Goal: Use online tool/utility: Utilize a website feature to perform a specific function

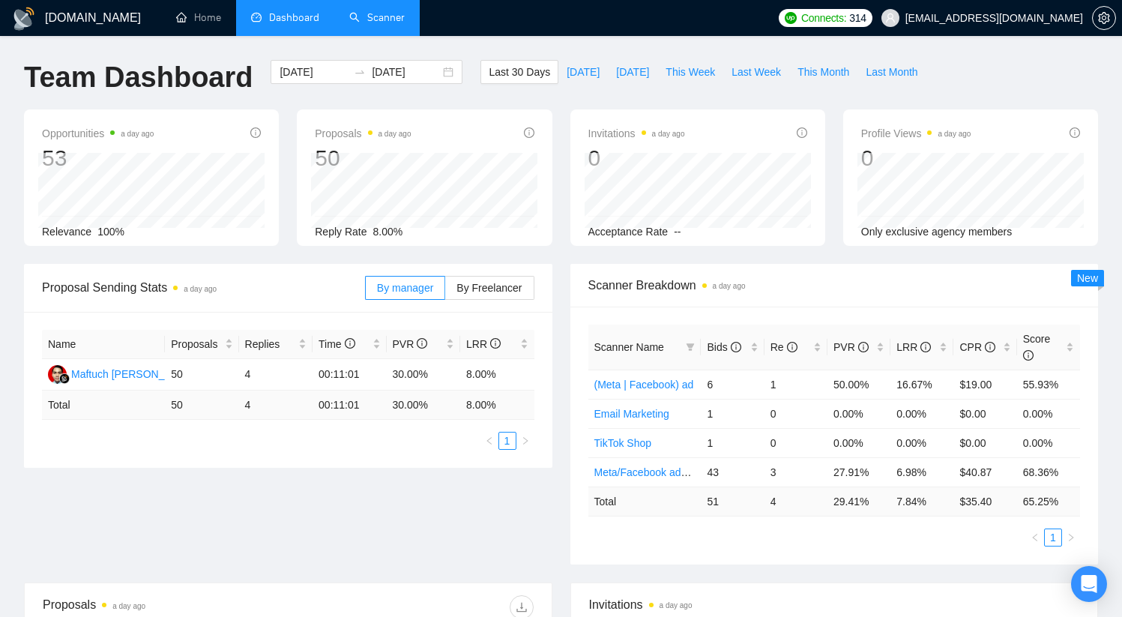
click at [382, 14] on link "Scanner" at bounding box center [376, 17] width 55 height 13
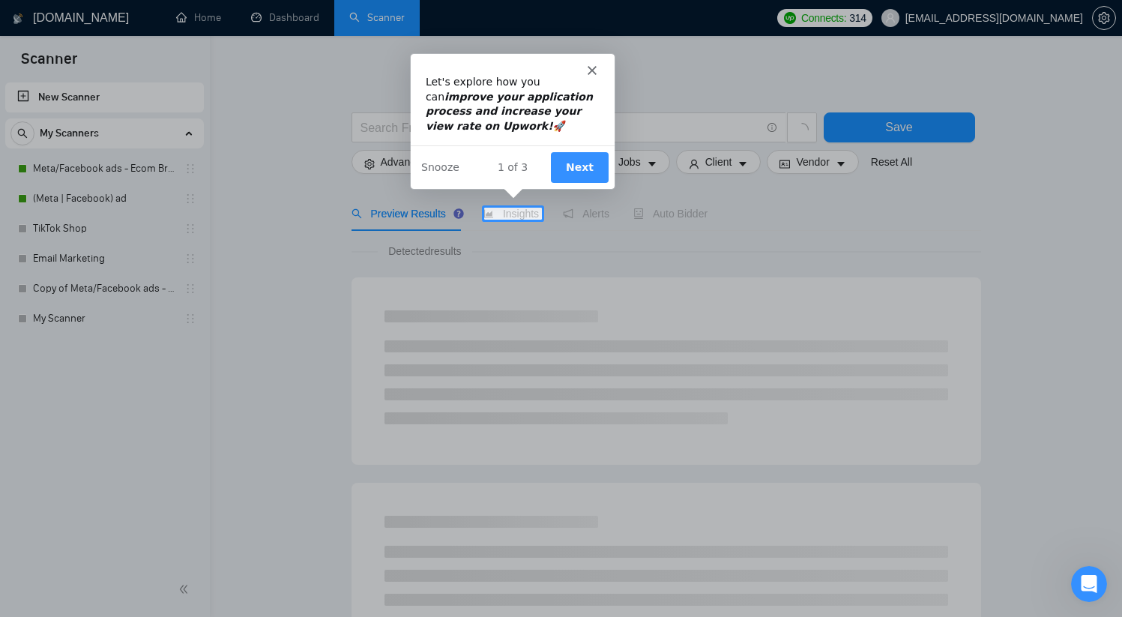
click at [596, 65] on div "Intercom messenger" at bounding box center [512, 62] width 204 height 21
click at [594, 66] on polygon "Close" at bounding box center [591, 68] width 9 height 9
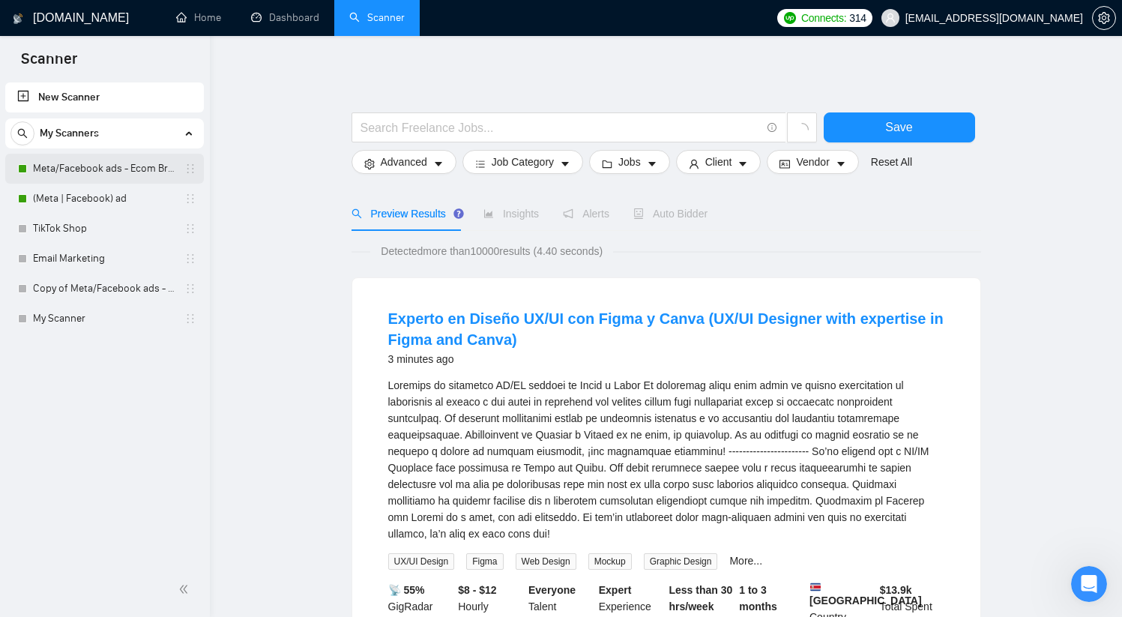
click at [66, 173] on link "Meta/Facebook ads - Ecom Broader" at bounding box center [104, 169] width 142 height 30
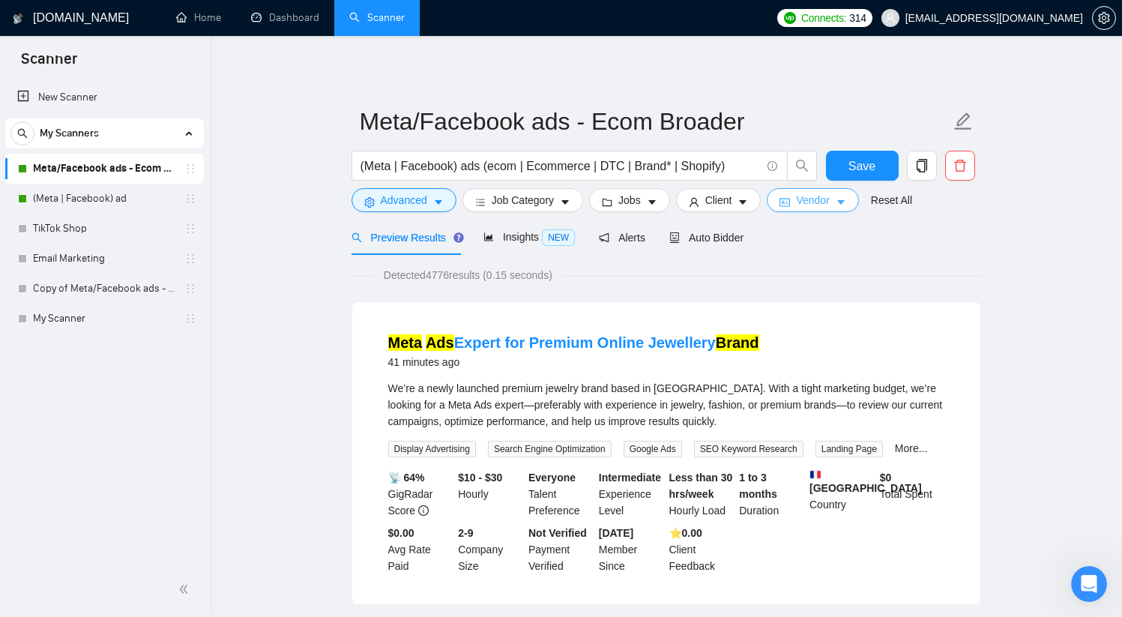
click at [829, 202] on span "Vendor" at bounding box center [812, 200] width 33 height 16
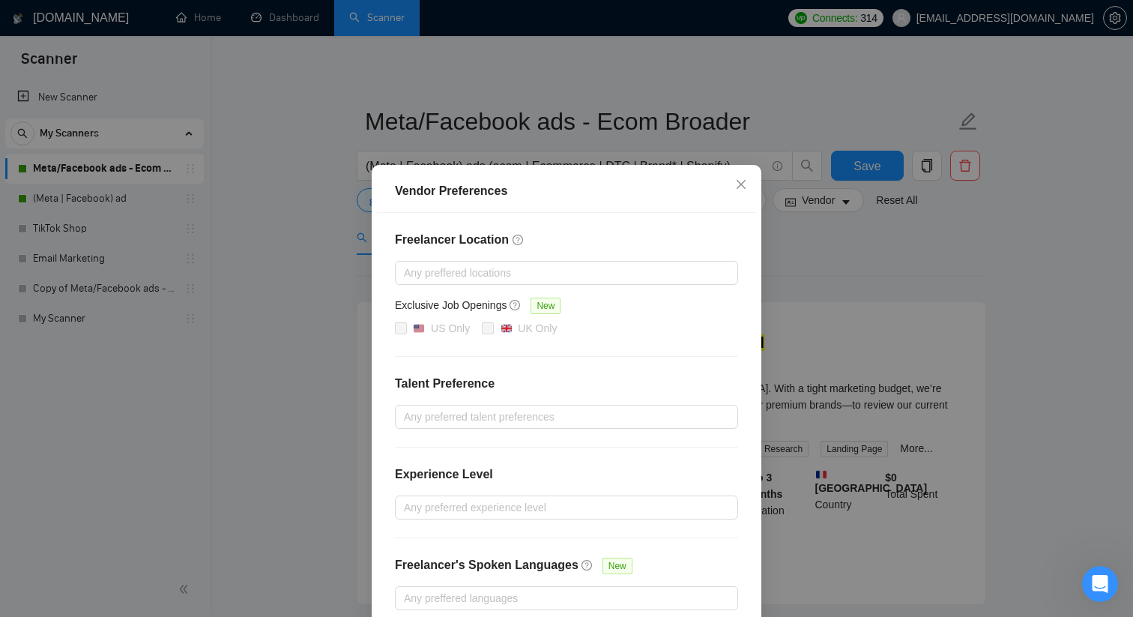
click at [914, 241] on div "Vendor Preferences Freelancer Location Any preffered locations Exclusive Job Op…" at bounding box center [566, 308] width 1133 height 617
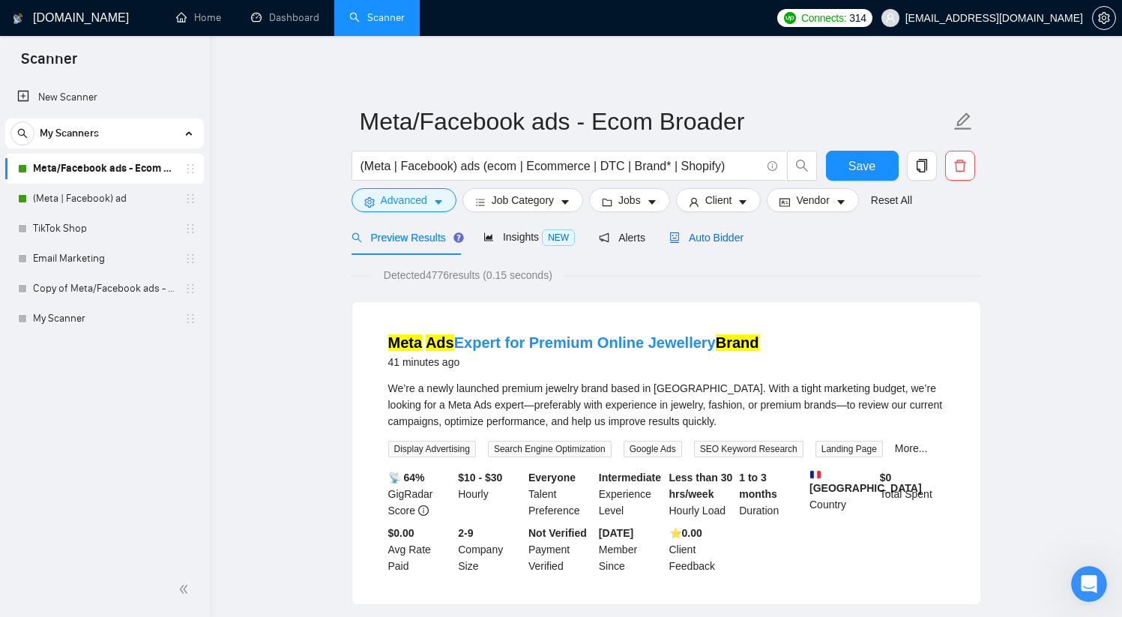
click at [717, 232] on span "Auto Bidder" at bounding box center [706, 238] width 74 height 12
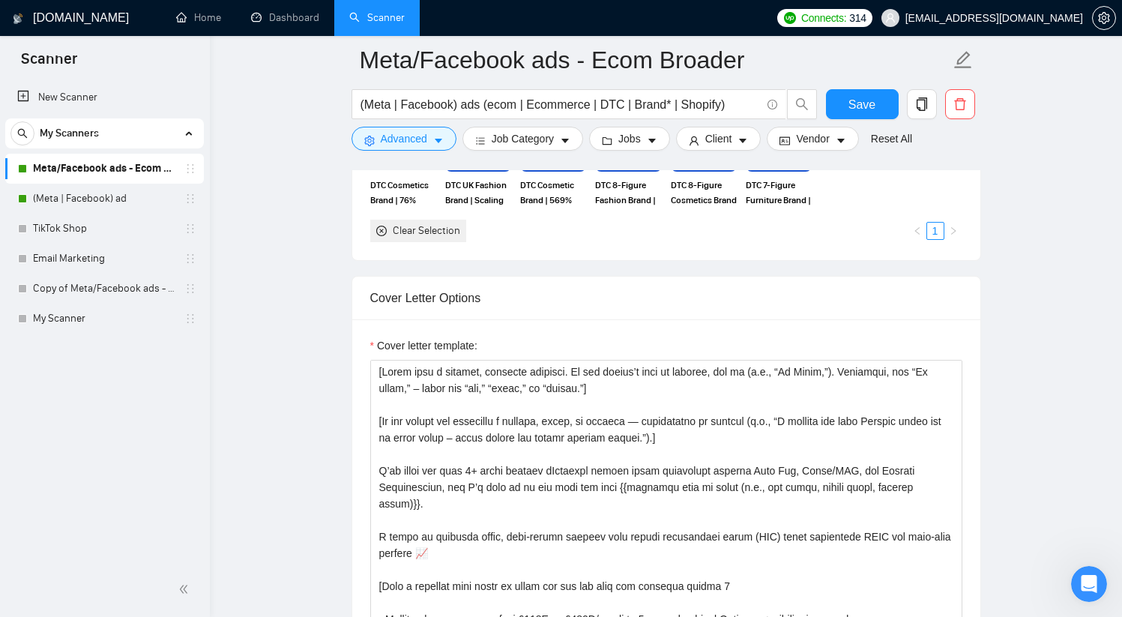
scroll to position [1495, 0]
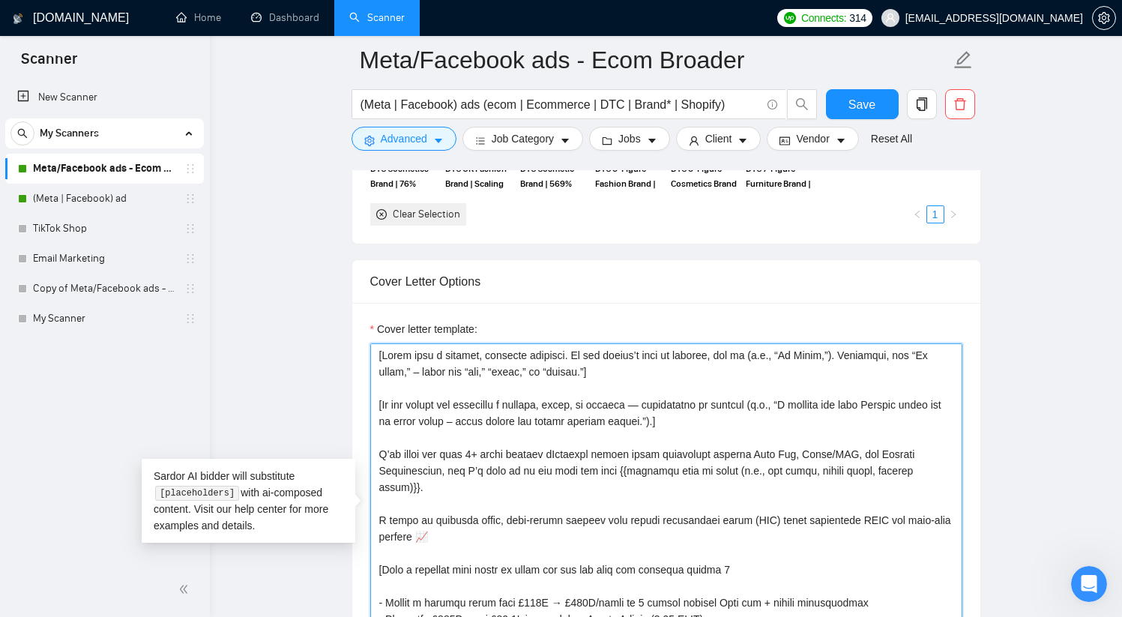
drag, startPoint x: 702, startPoint y: 421, endPoint x: 774, endPoint y: 408, distance: 72.5
click at [774, 408] on textarea "Cover letter template:" at bounding box center [666, 511] width 592 height 337
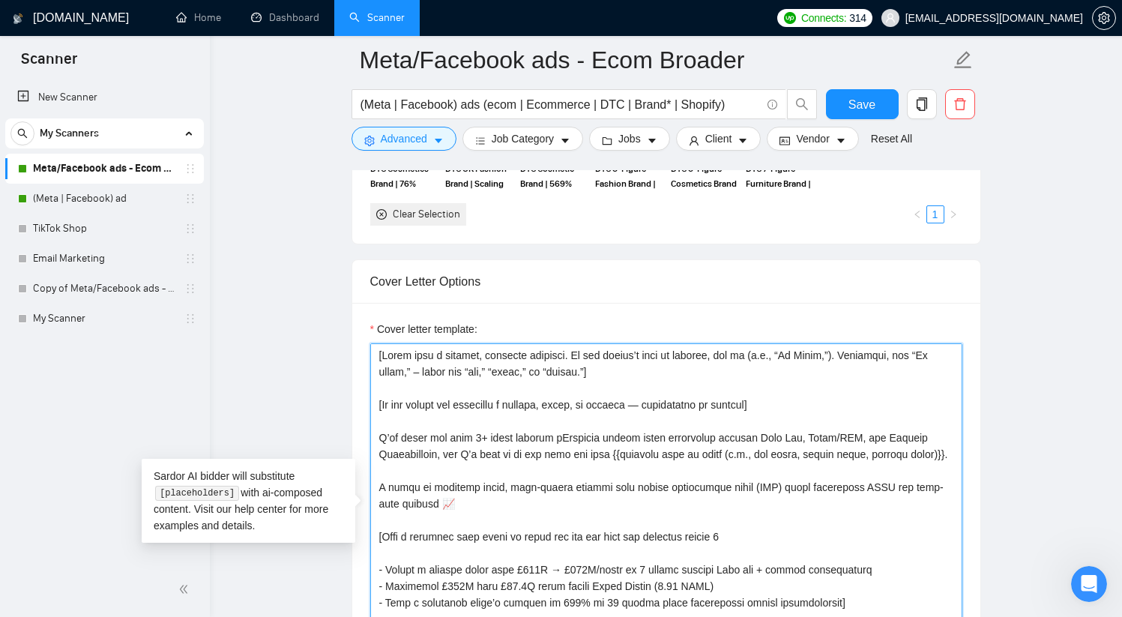
click at [630, 422] on textarea "Cover letter template:" at bounding box center [666, 511] width 592 height 337
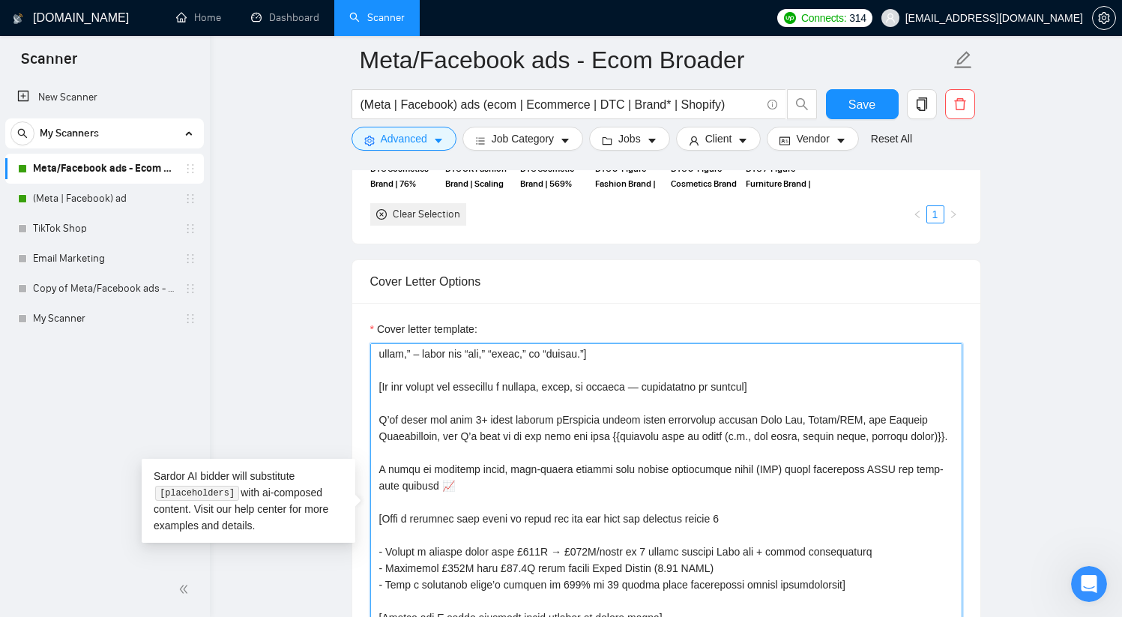
scroll to position [15, 0]
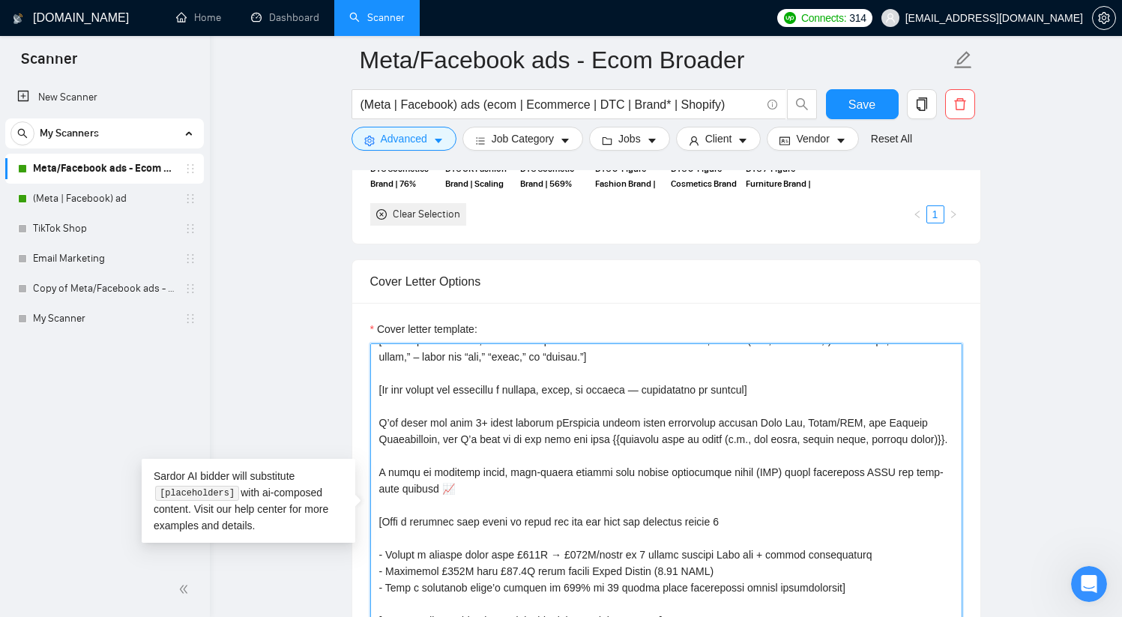
click at [430, 388] on textarea "Cover letter template:" at bounding box center [666, 511] width 592 height 337
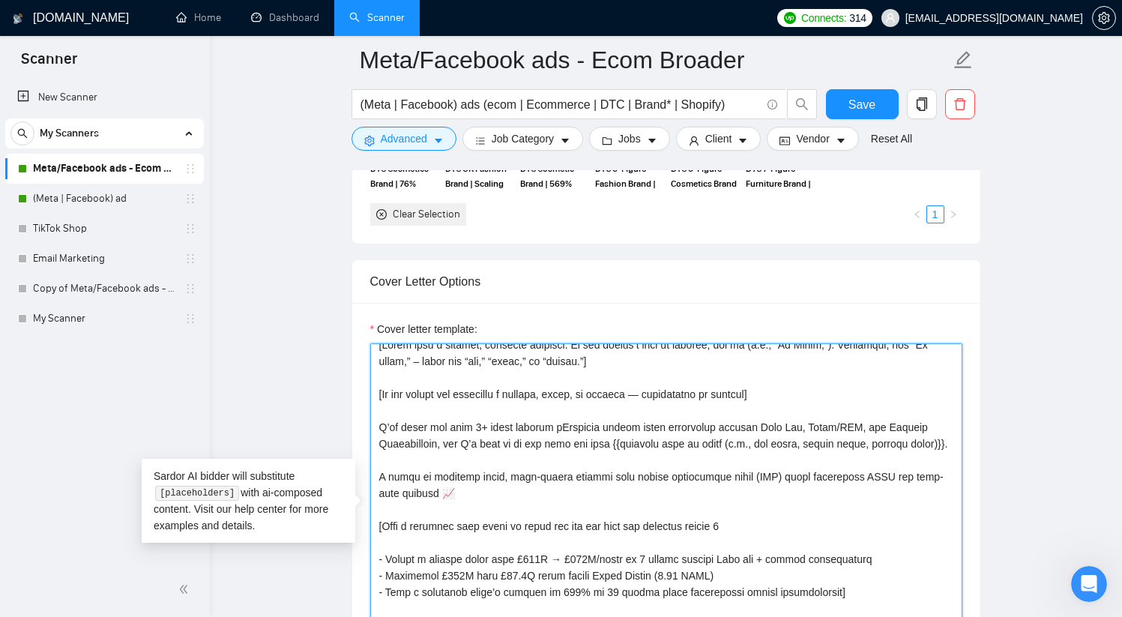
scroll to position [0, 0]
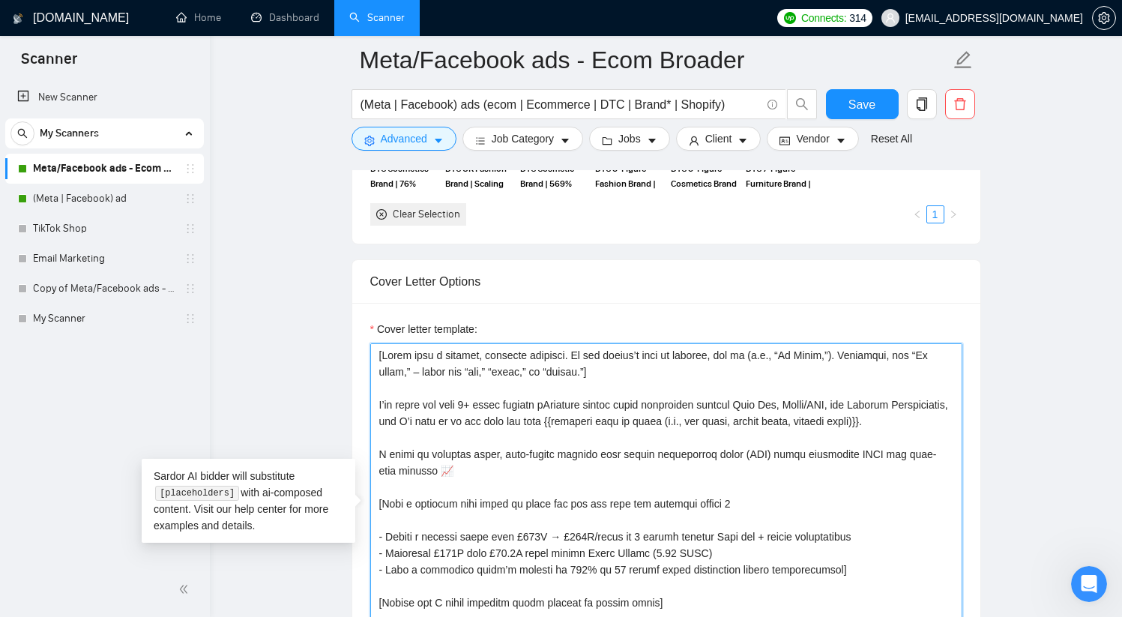
click at [690, 473] on textarea "Cover letter template:" at bounding box center [666, 511] width 592 height 337
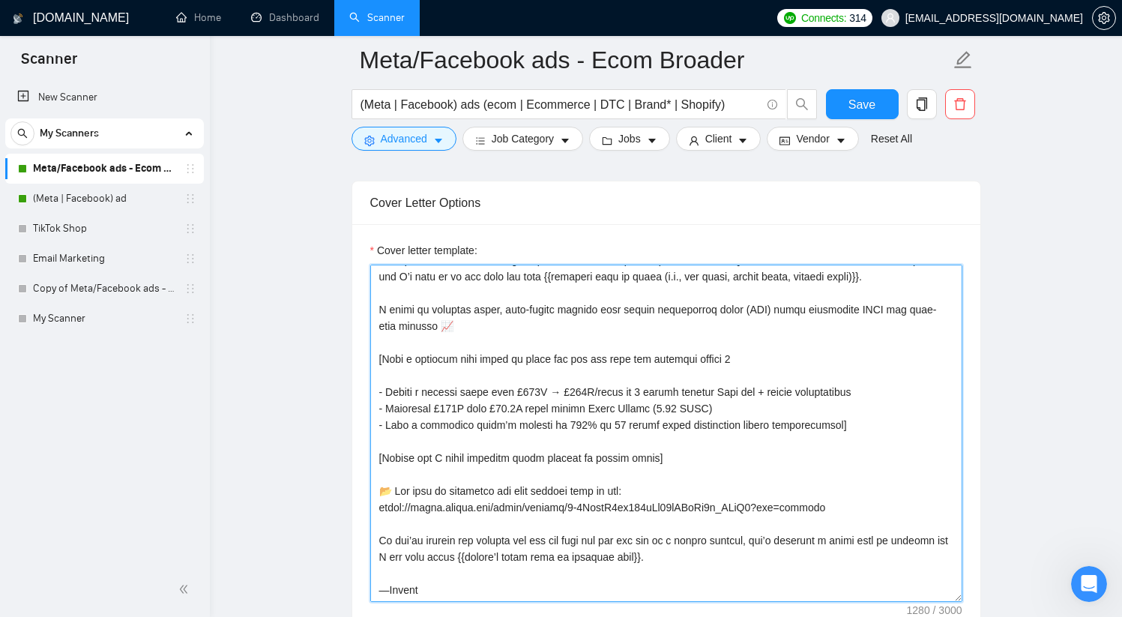
scroll to position [1613, 0]
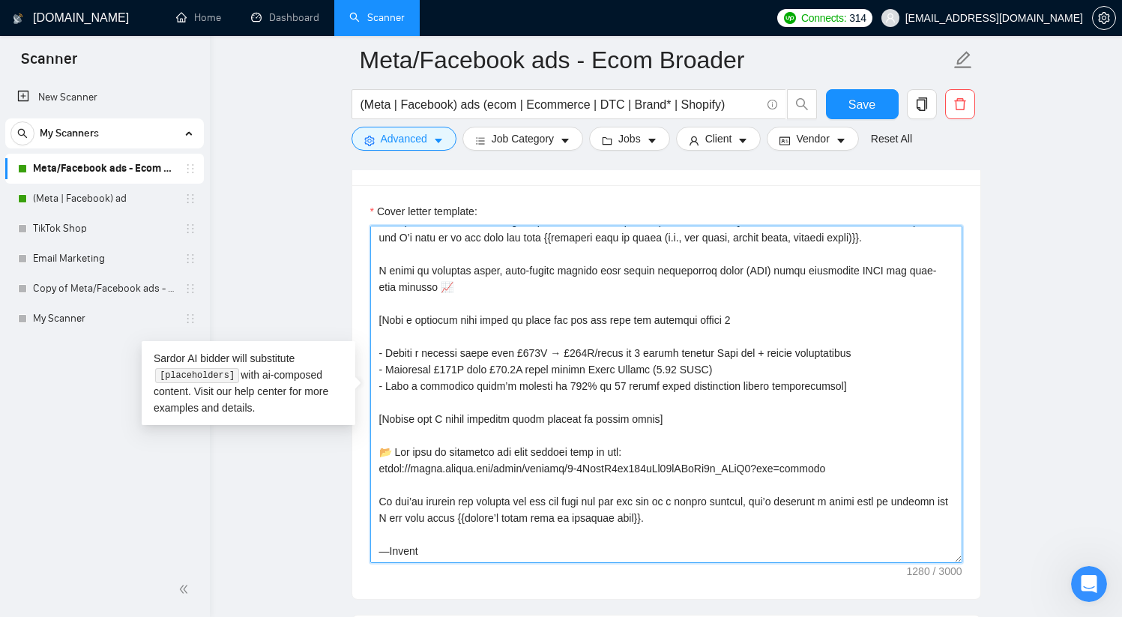
click at [373, 346] on textarea "Cover letter template:" at bounding box center [666, 394] width 592 height 337
click at [389, 347] on textarea "Cover letter template:" at bounding box center [666, 394] width 592 height 337
click at [388, 349] on textarea "Cover letter template:" at bounding box center [666, 394] width 592 height 337
drag, startPoint x: 388, startPoint y: 350, endPoint x: 844, endPoint y: 382, distance: 456.9
click at [844, 383] on textarea "Cover letter template:" at bounding box center [666, 394] width 592 height 337
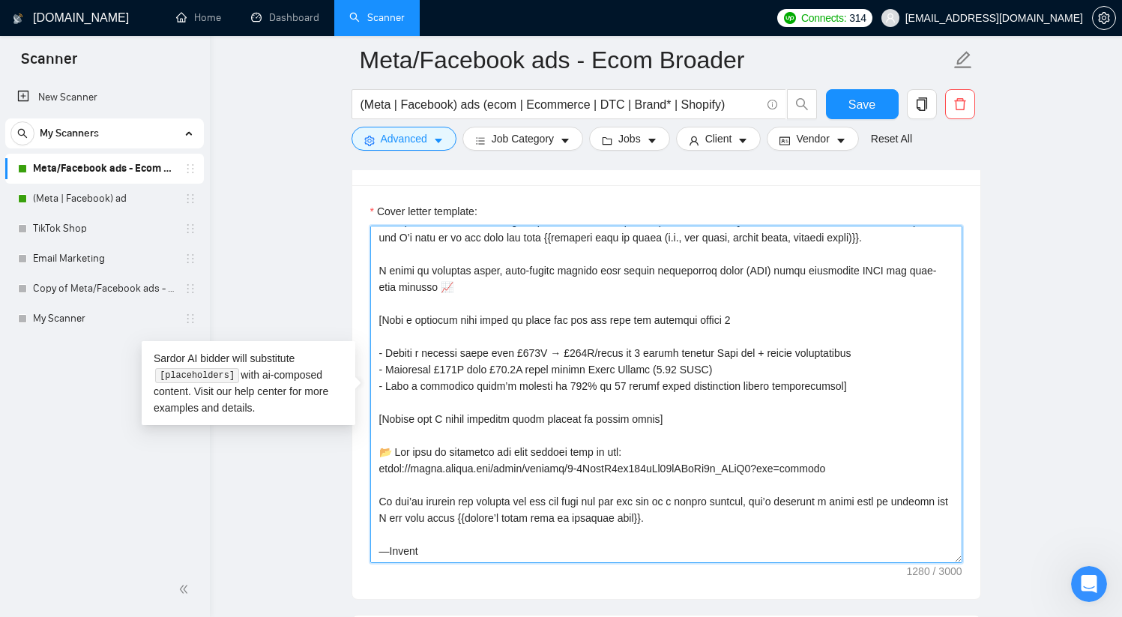
paste textarea "85k to £680k [DATE]. Scaled a cosmetics brand’s revenue by 569% [DATE] while ke…"
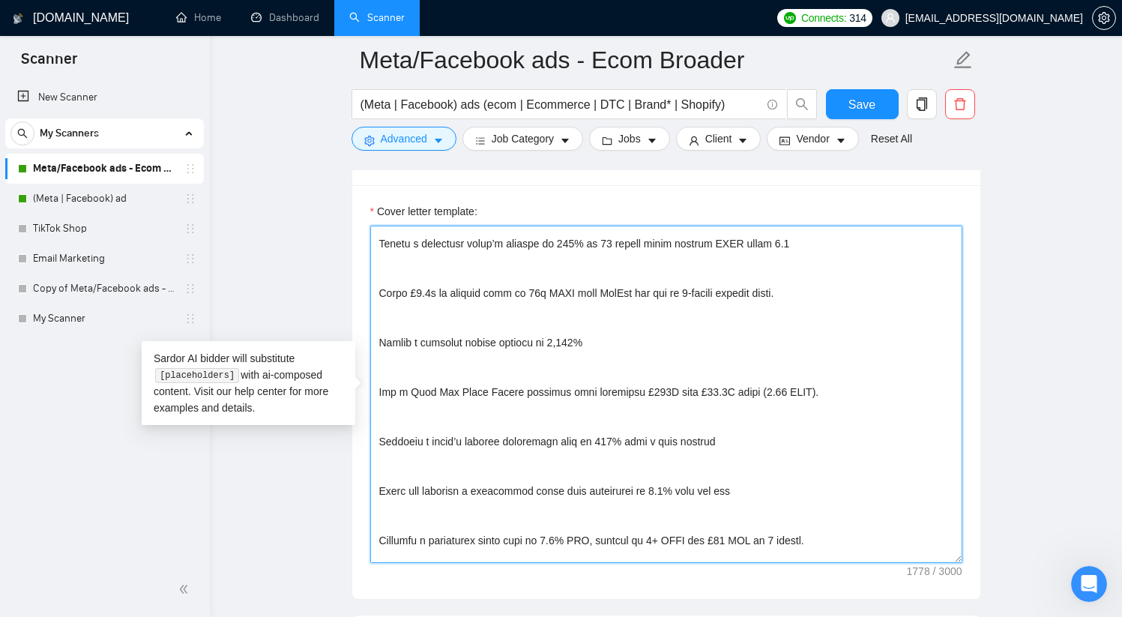
scroll to position [38, 0]
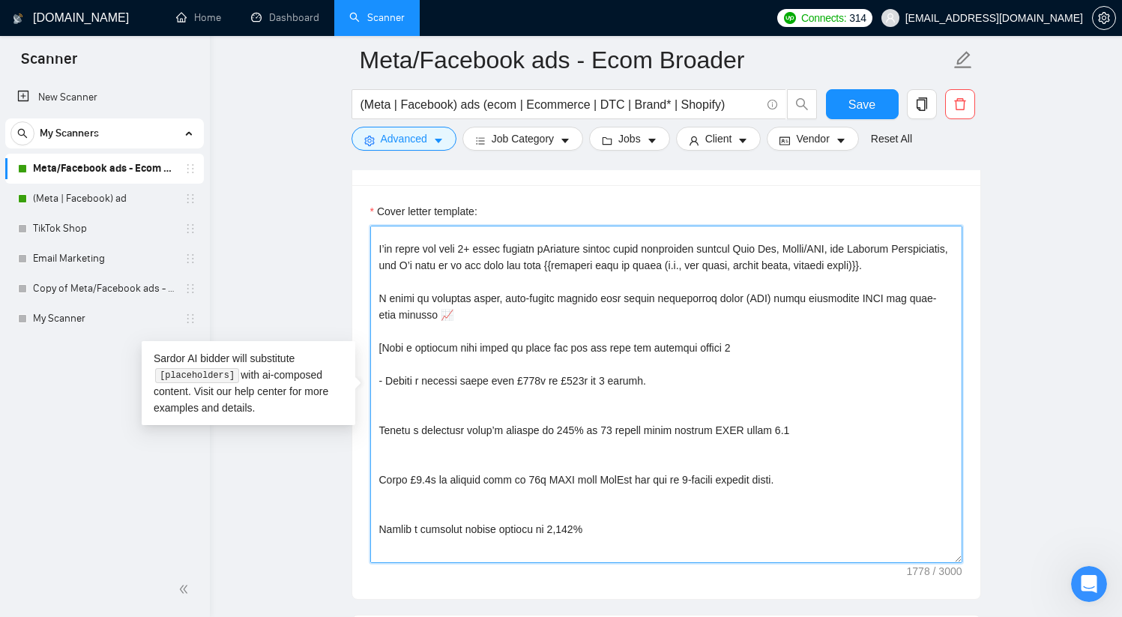
click at [379, 441] on textarea "Cover letter template:" at bounding box center [666, 394] width 592 height 337
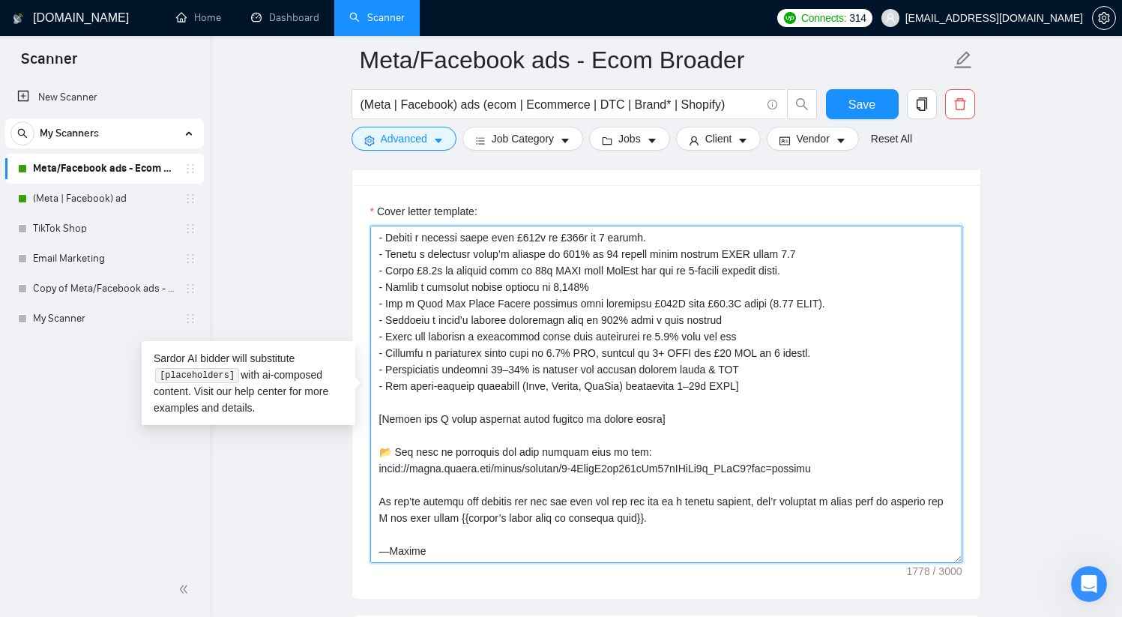
scroll to position [198, 0]
click at [702, 414] on textarea "Cover letter template:" at bounding box center [666, 394] width 592 height 337
click at [650, 415] on textarea "Cover letter template:" at bounding box center [666, 394] width 592 height 337
click at [479, 503] on textarea "Cover letter template:" at bounding box center [666, 394] width 592 height 337
click at [388, 420] on textarea "Cover letter template:" at bounding box center [666, 394] width 592 height 337
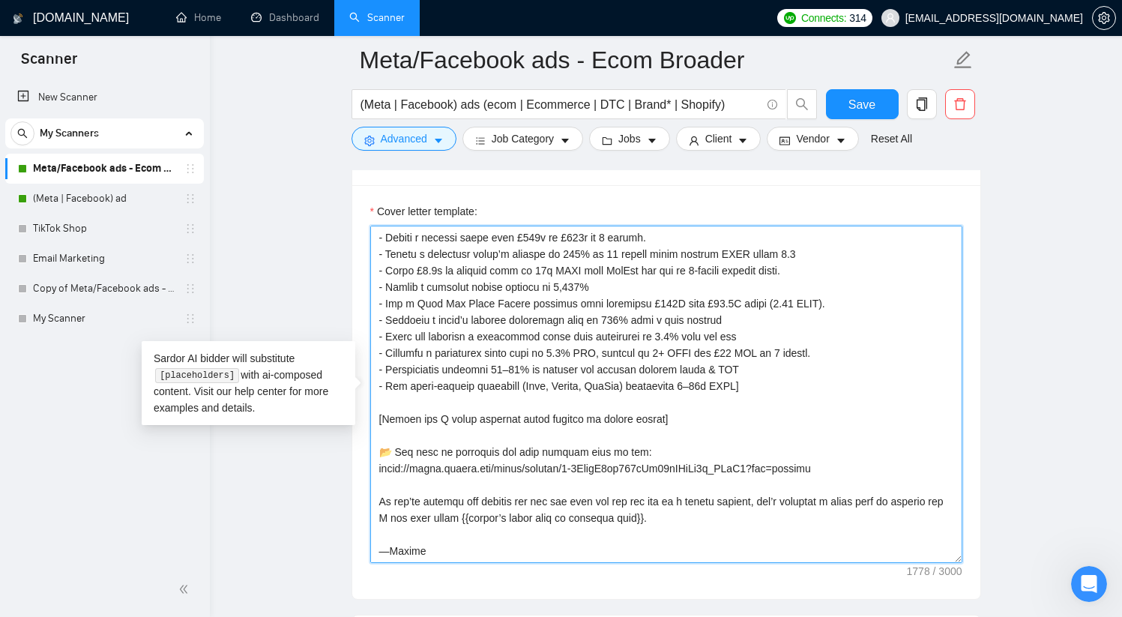
click at [558, 465] on textarea "Cover letter template:" at bounding box center [666, 394] width 592 height 337
click at [395, 450] on textarea "Cover letter template:" at bounding box center [666, 394] width 592 height 337
click at [387, 550] on textarea "Cover letter template:" at bounding box center [666, 394] width 592 height 337
click at [378, 531] on textarea "Cover letter template:" at bounding box center [666, 394] width 592 height 337
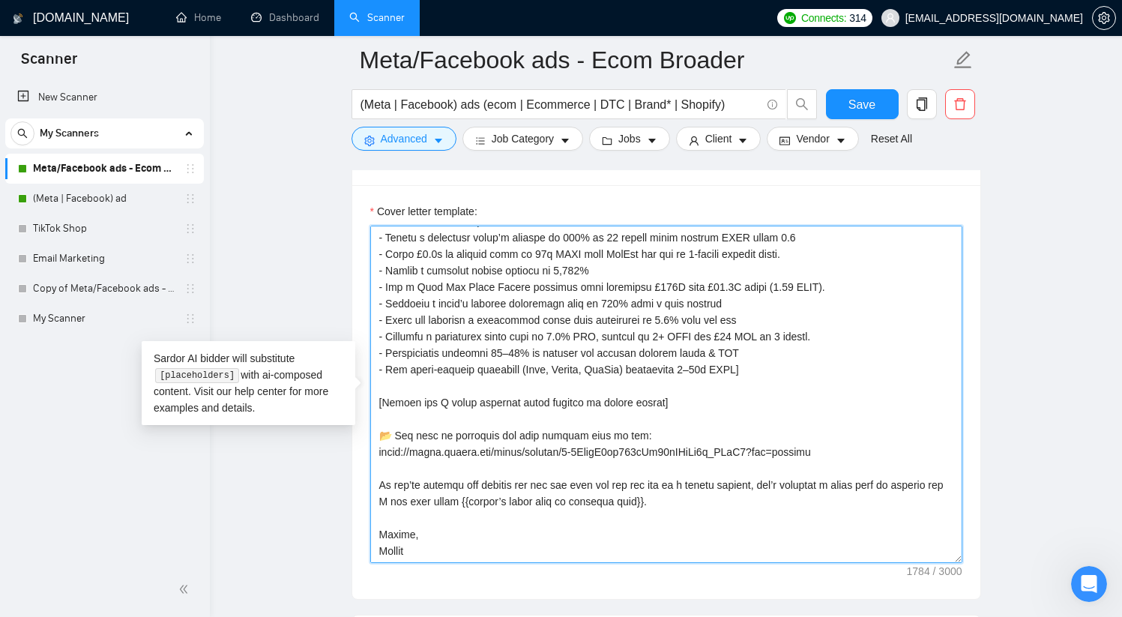
scroll to position [214, 0]
click at [572, 542] on textarea "Cover letter template:" at bounding box center [666, 394] width 592 height 337
click at [414, 532] on textarea "Cover letter template:" at bounding box center [666, 394] width 592 height 337
click at [642, 526] on textarea "Cover letter template:" at bounding box center [666, 394] width 592 height 337
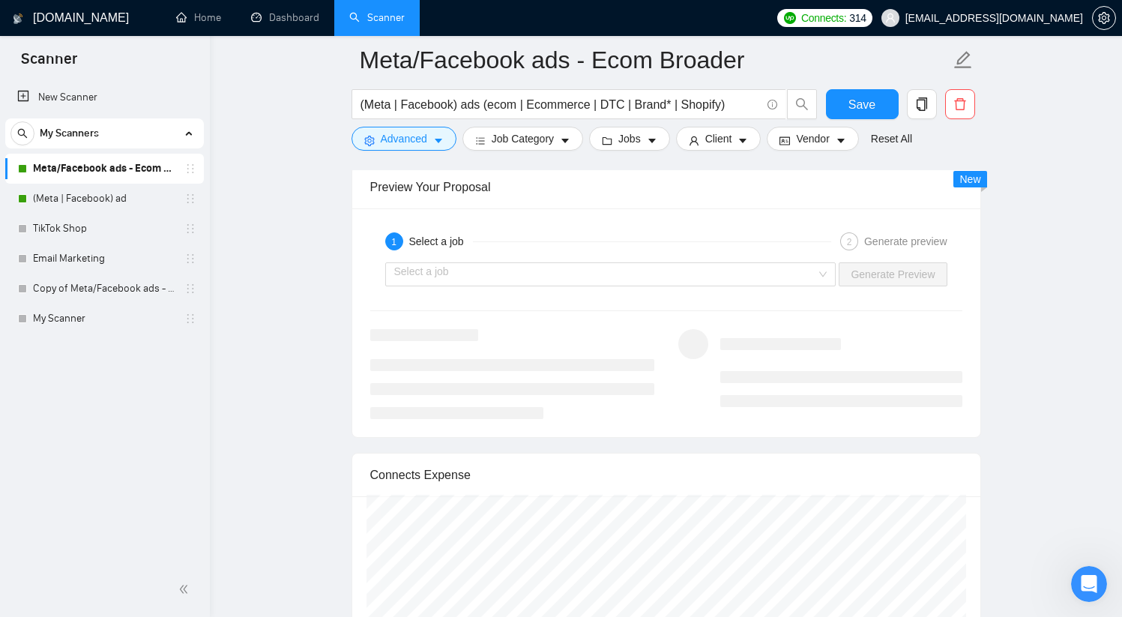
scroll to position [2784, 0]
type textarea "[Lorem ipsu d sitamet, consecte adipisci. El sed doeius’t inci ut laboree, dol …"
click at [740, 269] on input "search" at bounding box center [605, 269] width 423 height 22
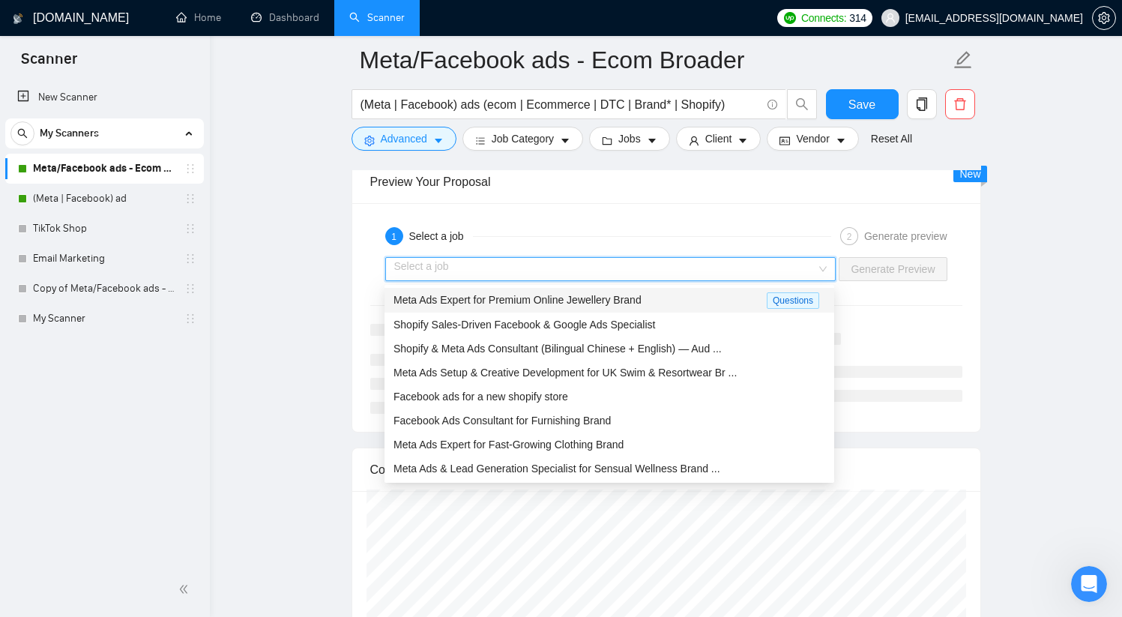
click at [528, 304] on span "Meta Ads Expert for Premium Online Jewellery Brand" at bounding box center [518, 300] width 248 height 12
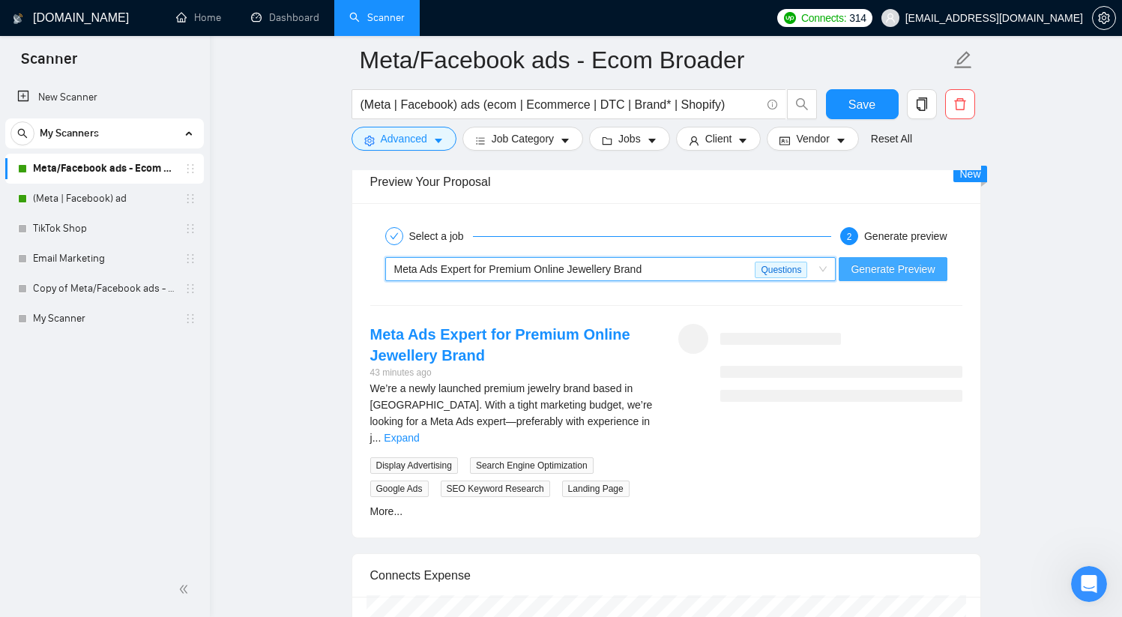
click at [902, 267] on span "Generate Preview" at bounding box center [893, 269] width 84 height 16
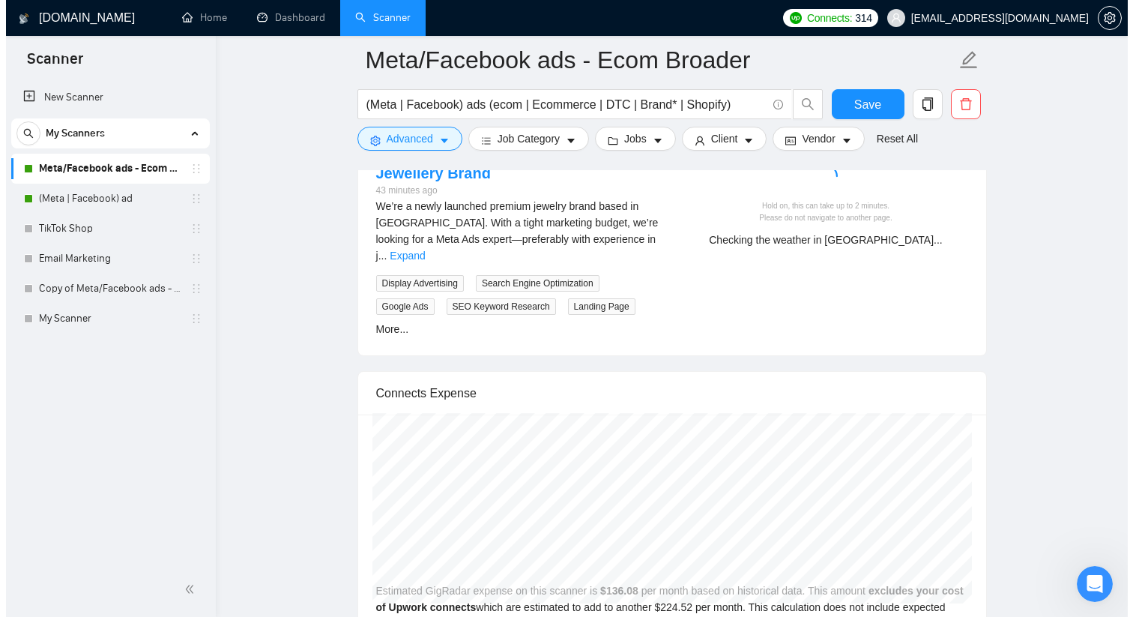
scroll to position [2933, 0]
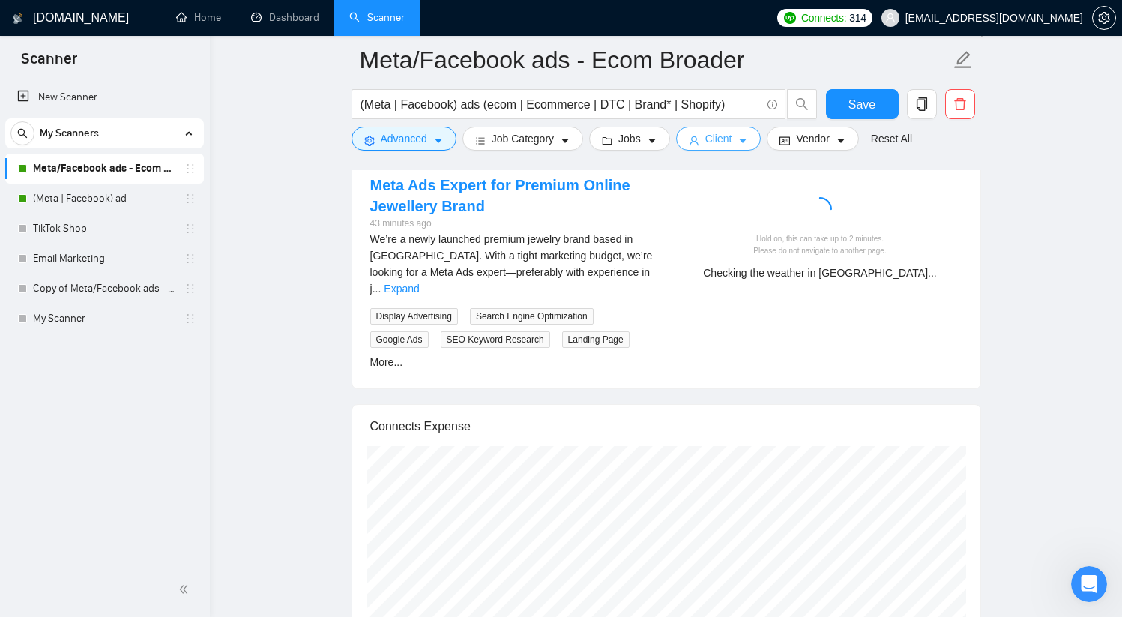
click at [744, 139] on icon "caret-down" at bounding box center [743, 141] width 10 height 10
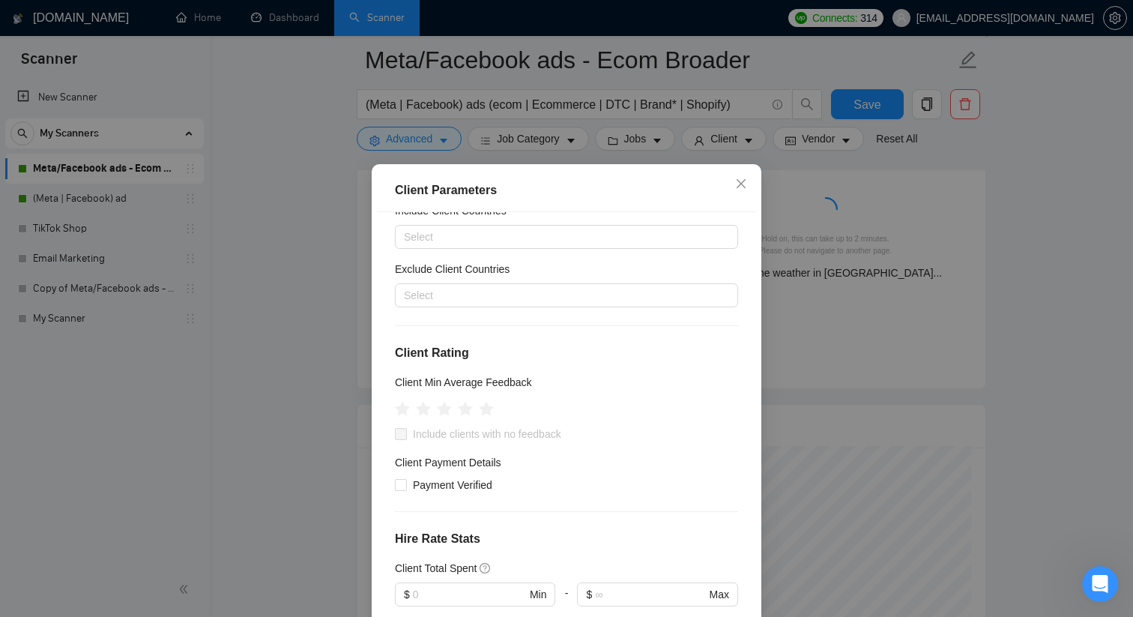
scroll to position [76, 0]
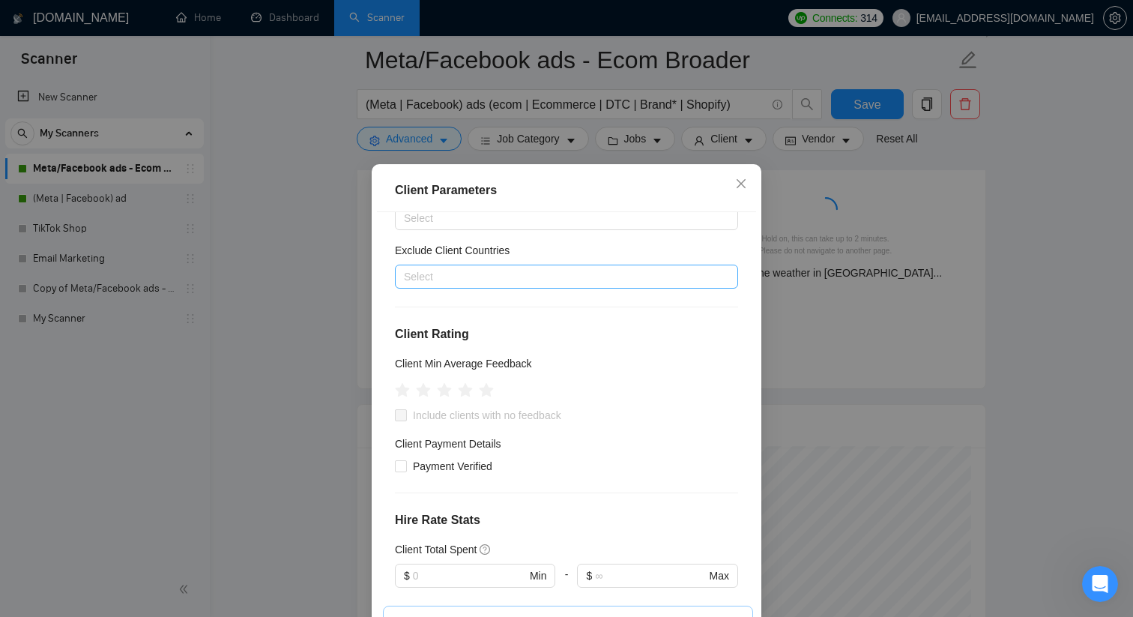
click at [523, 282] on div at bounding box center [559, 277] width 321 height 18
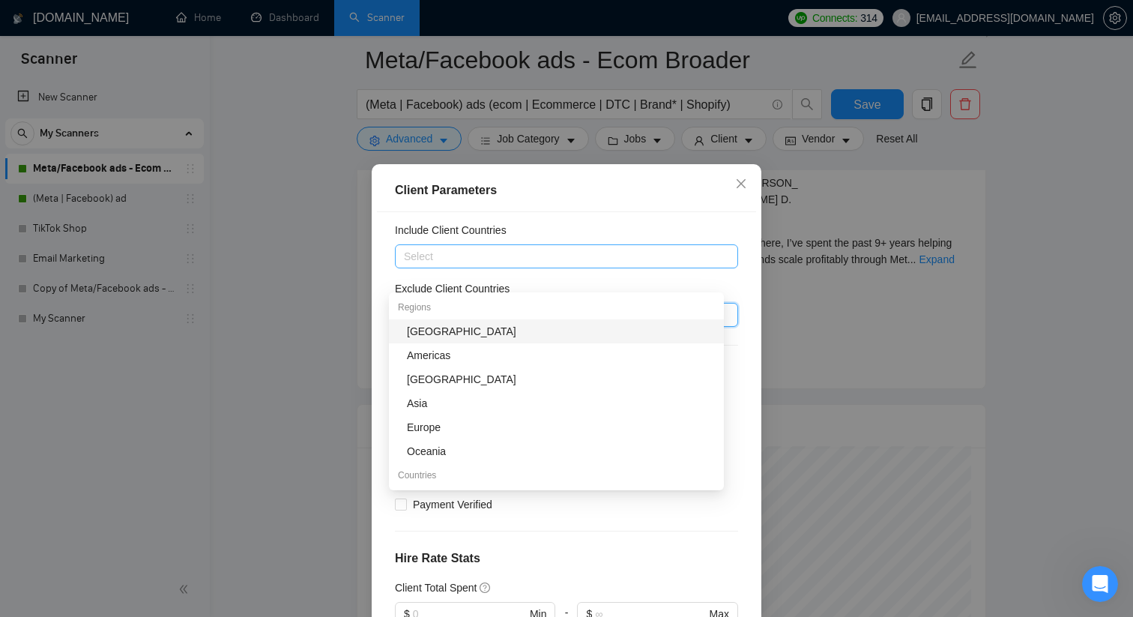
scroll to position [0, 0]
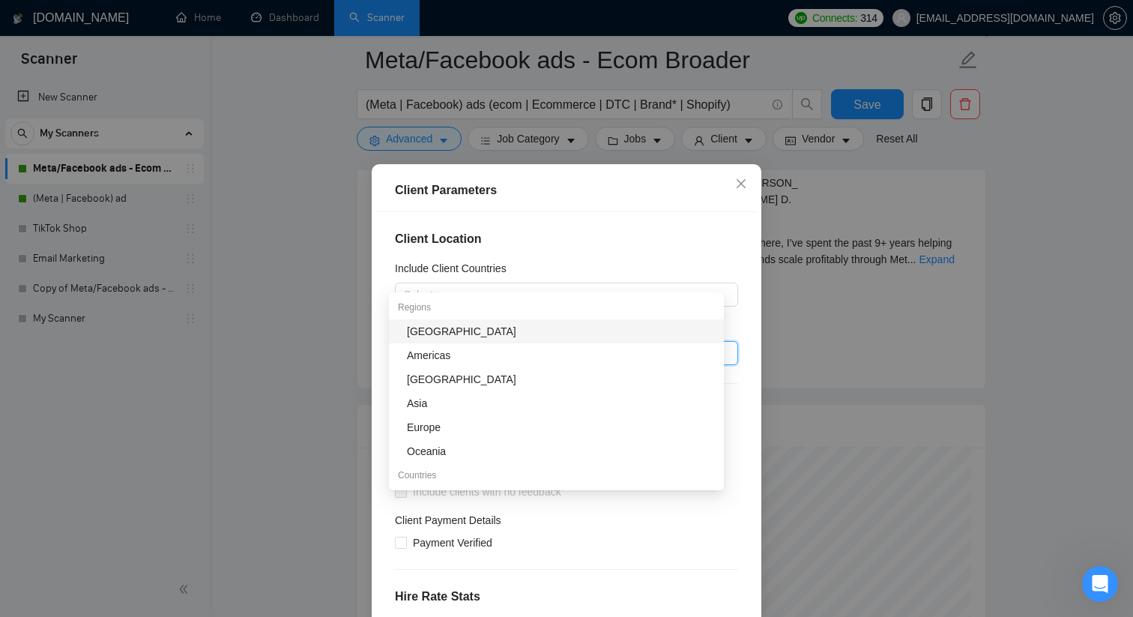
click at [554, 250] on div "Client Location Include Client Countries Select Exclude Client Countries Select…" at bounding box center [566, 428] width 379 height 432
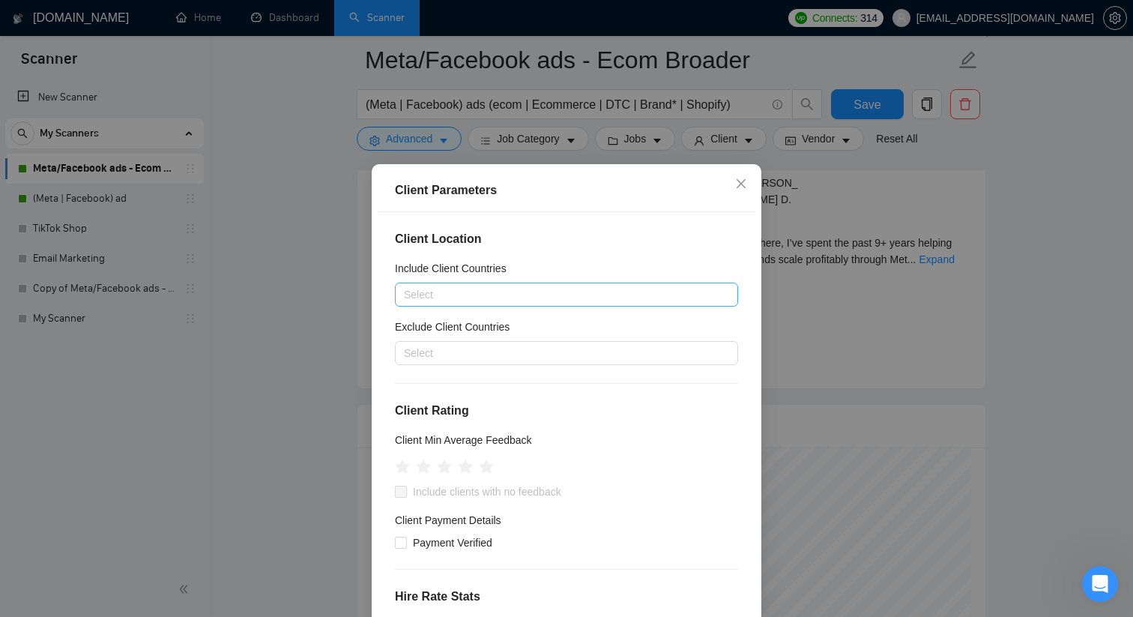
click at [526, 292] on div at bounding box center [559, 295] width 321 height 18
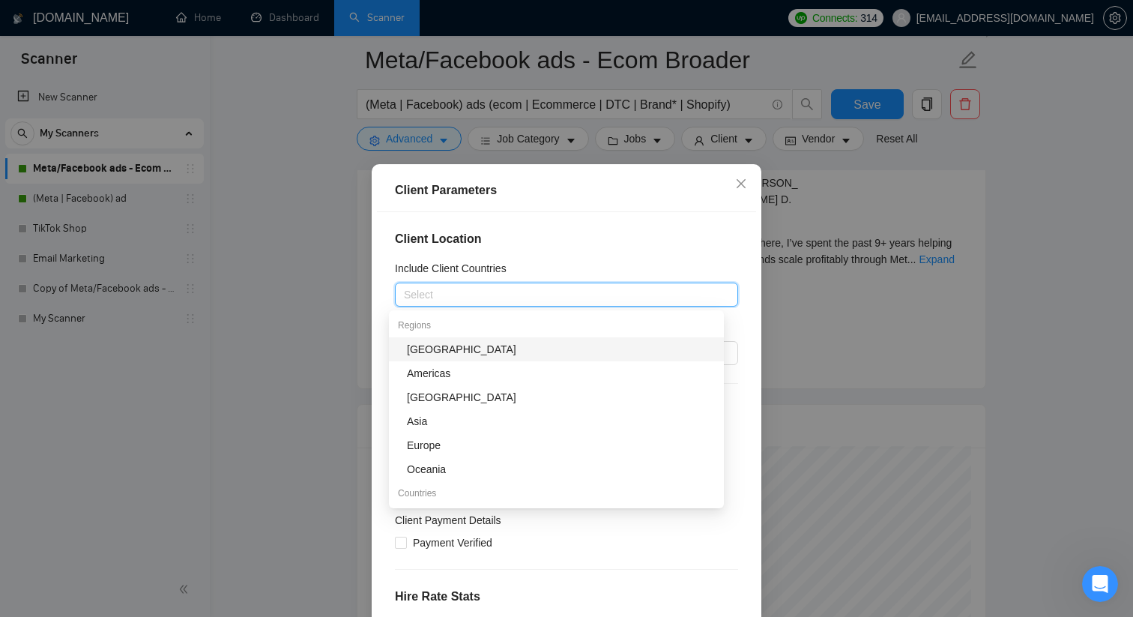
click at [594, 263] on div "Include Client Countries" at bounding box center [566, 271] width 343 height 22
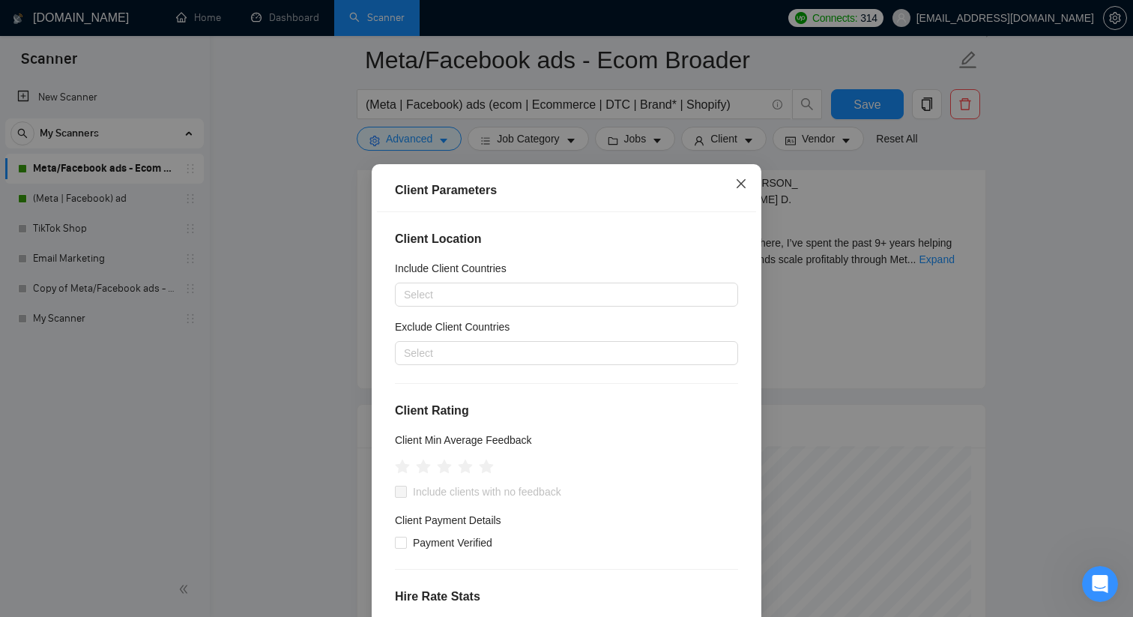
click at [737, 187] on icon "close" at bounding box center [741, 183] width 9 height 9
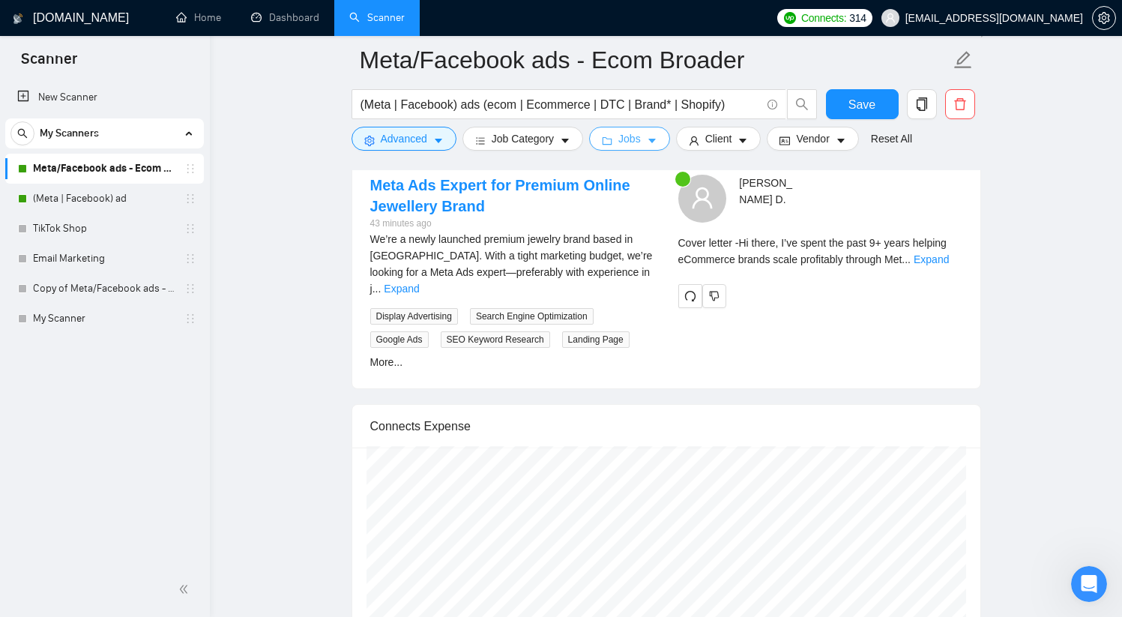
click at [650, 137] on button "Jobs" at bounding box center [629, 139] width 81 height 24
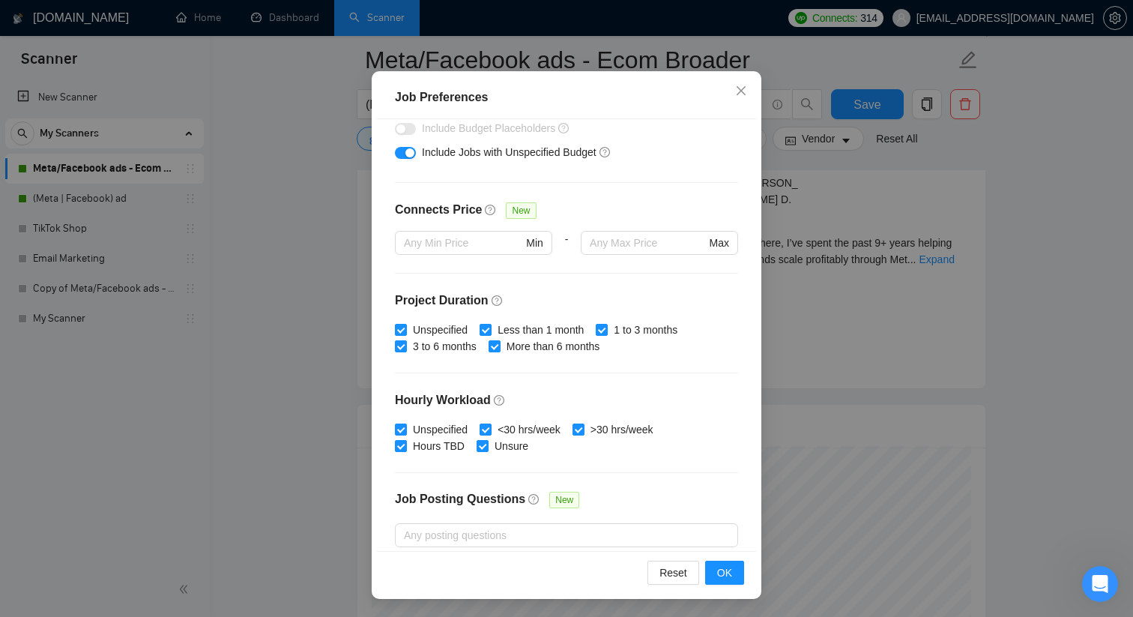
scroll to position [413, 0]
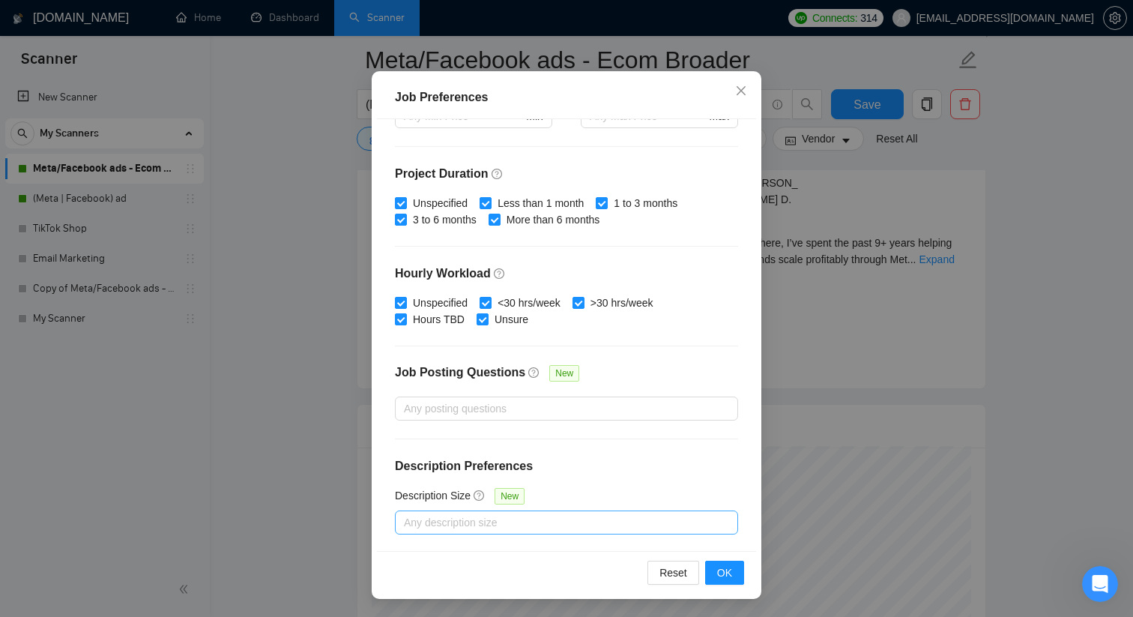
click at [479, 522] on div at bounding box center [559, 522] width 321 height 18
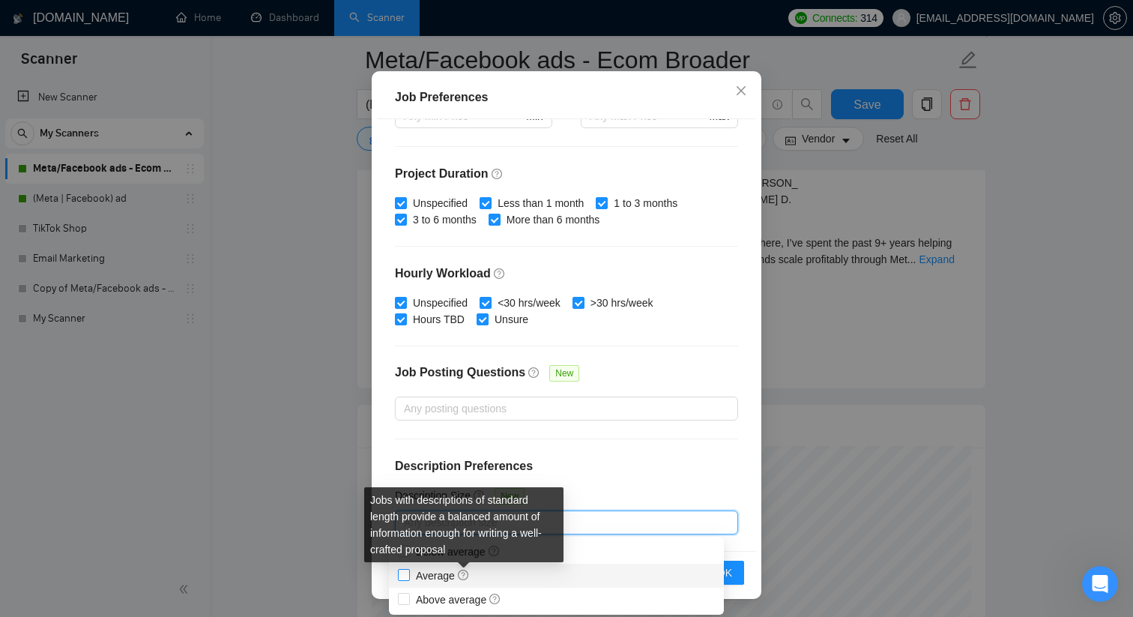
click at [465, 575] on icon "question-circle" at bounding box center [463, 575] width 10 height 10
click at [408, 575] on input "Average" at bounding box center [403, 574] width 10 height 10
checkbox input "true"
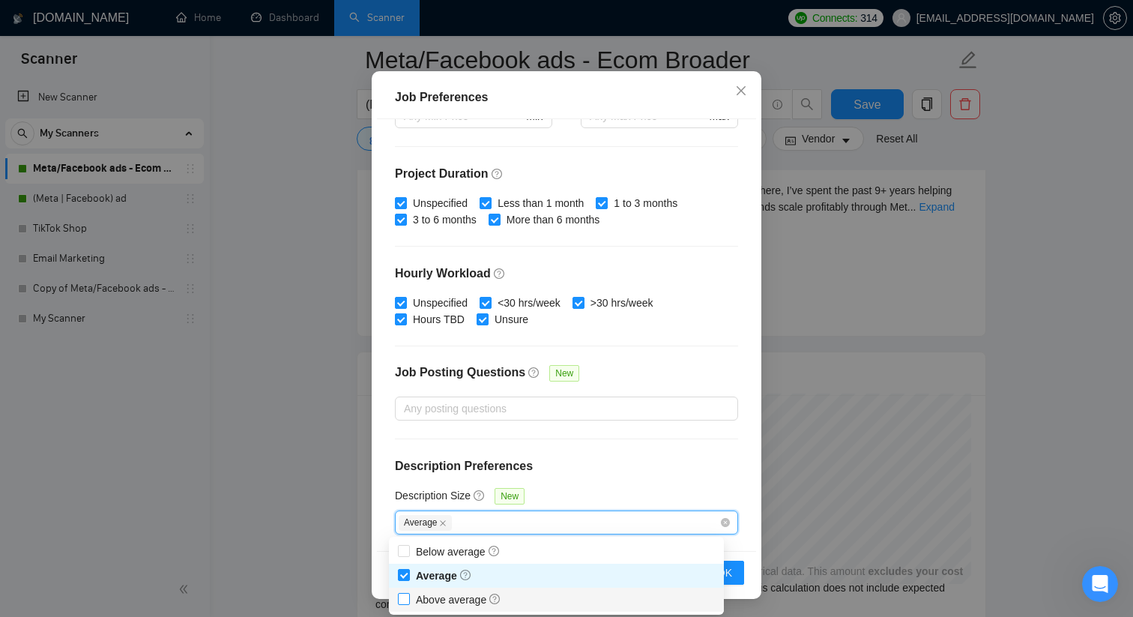
click at [464, 594] on span "Above average" at bounding box center [458, 600] width 85 height 12
click at [408, 594] on input "Above average" at bounding box center [403, 598] width 10 height 10
checkbox input "true"
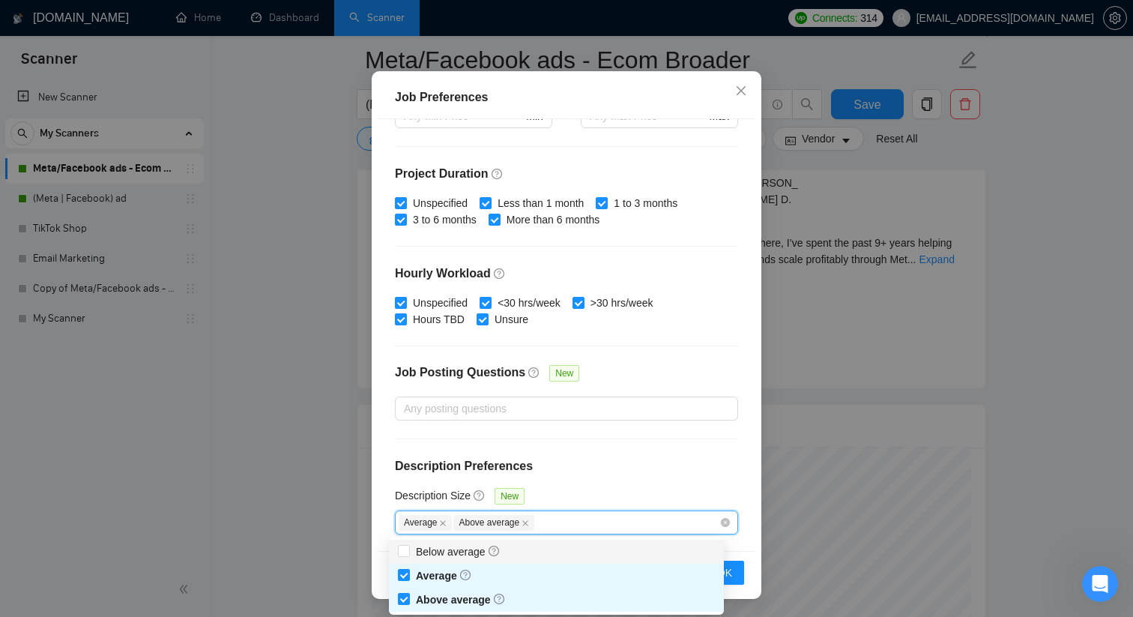
click at [660, 472] on h4 "Description Preferences" at bounding box center [566, 466] width 343 height 18
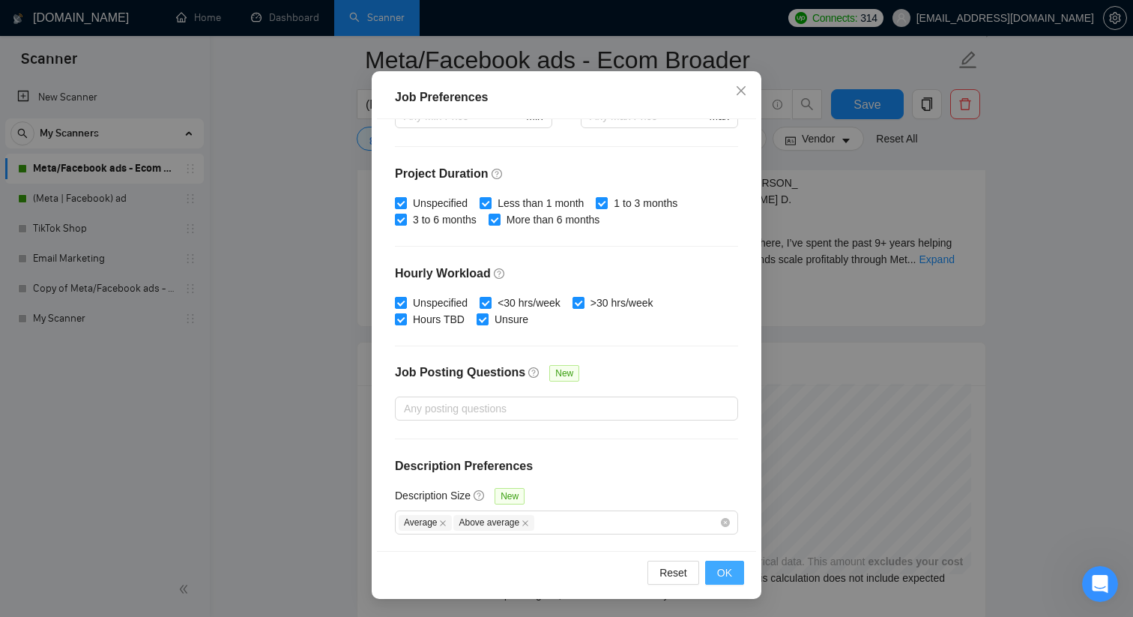
click at [717, 575] on span "OK" at bounding box center [724, 572] width 15 height 16
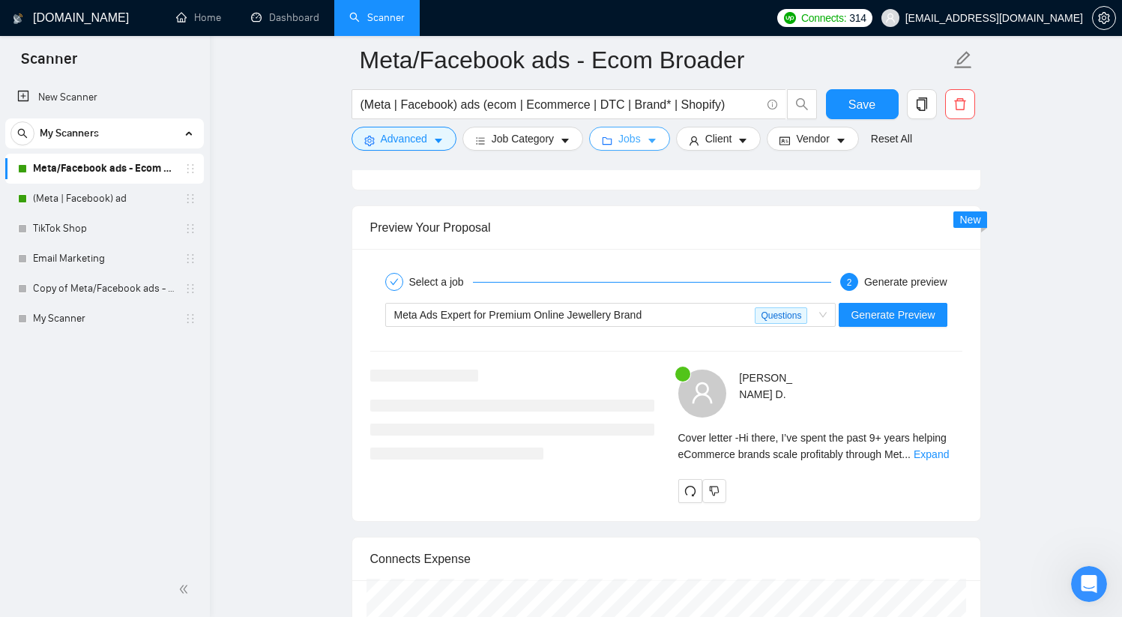
scroll to position [2739, 0]
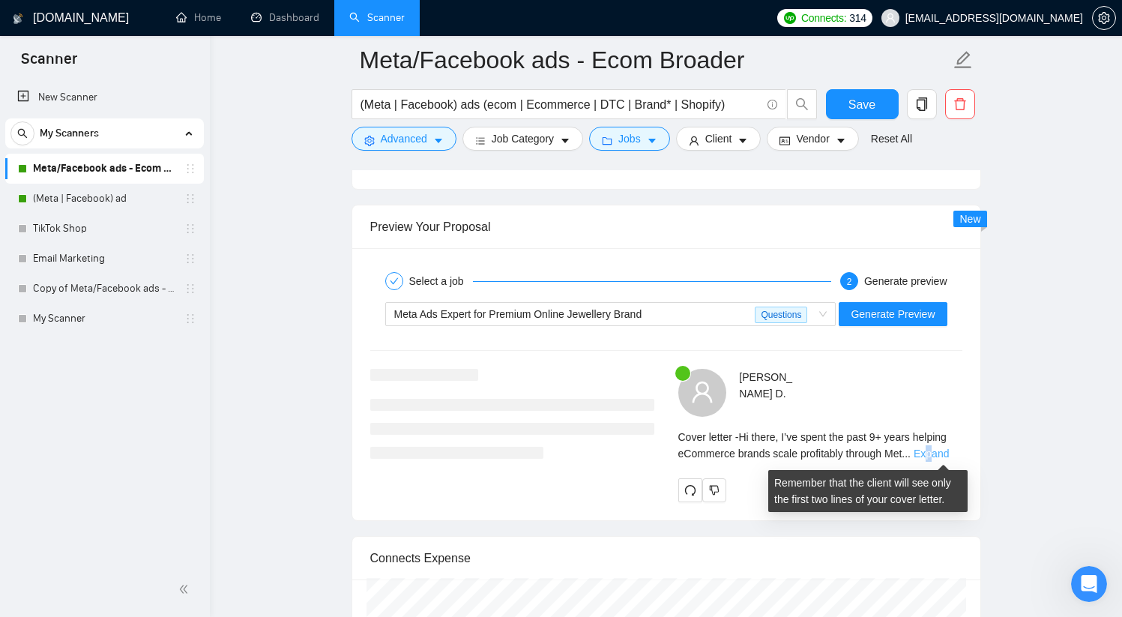
click at [938, 456] on link "Expand" at bounding box center [931, 453] width 35 height 12
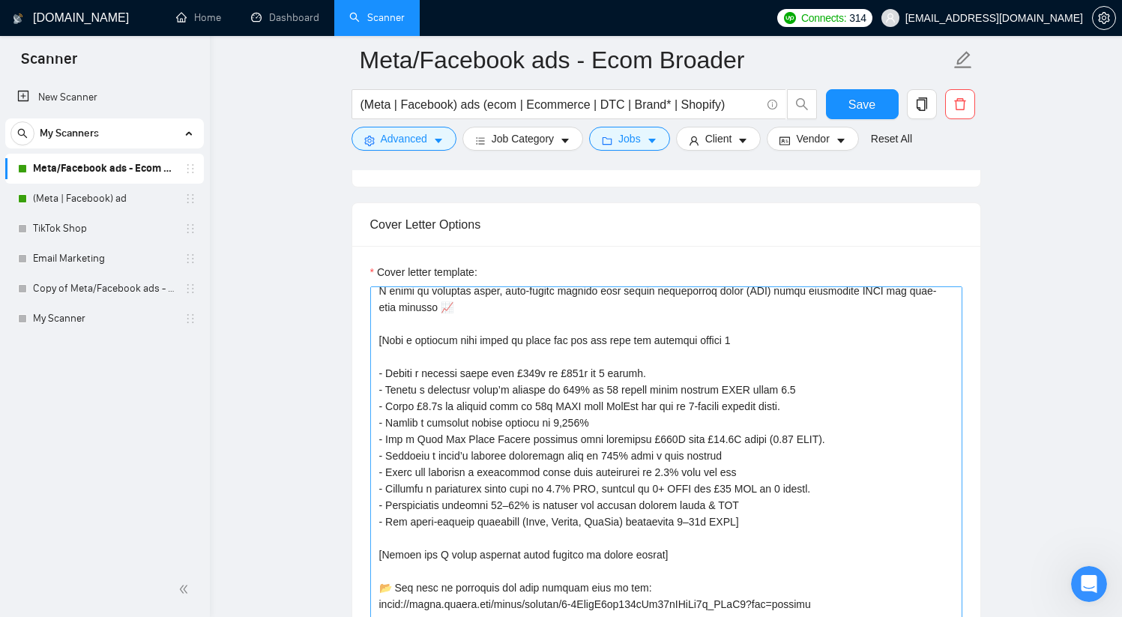
scroll to position [106, 0]
click at [414, 354] on textarea "Cover letter template:" at bounding box center [666, 454] width 592 height 337
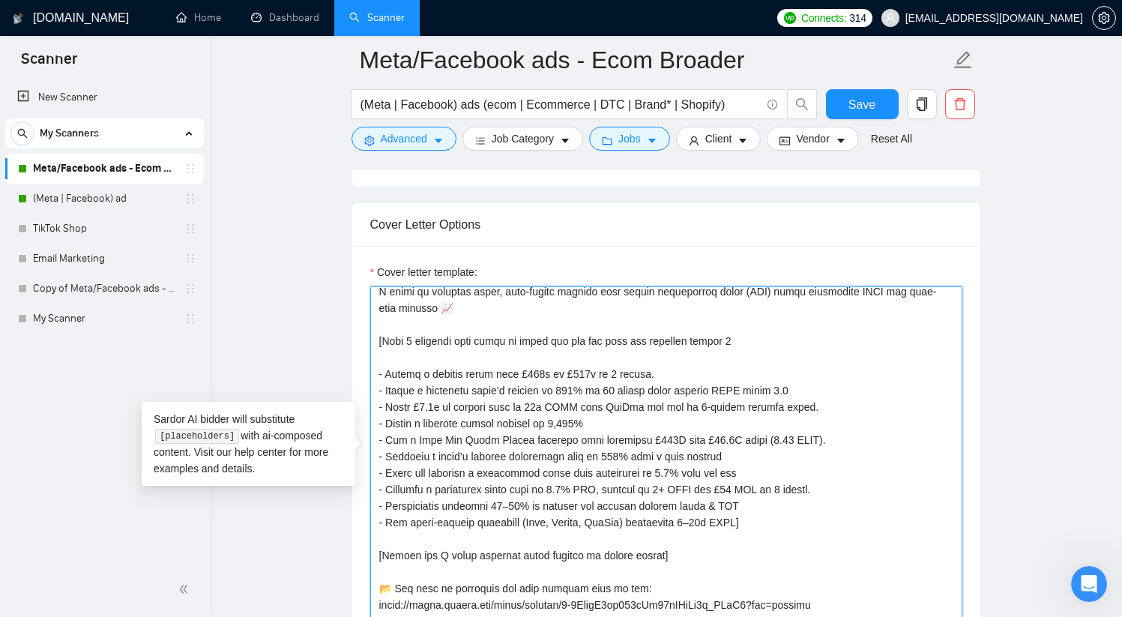
click at [582, 462] on textarea "Cover letter template:" at bounding box center [666, 454] width 592 height 337
click at [507, 352] on textarea "Cover letter template:" at bounding box center [666, 454] width 592 height 337
click at [605, 408] on textarea "Cover letter template:" at bounding box center [666, 454] width 592 height 337
click at [515, 355] on textarea "Cover letter template:" at bounding box center [666, 454] width 592 height 337
click at [735, 405] on textarea "Cover letter template:" at bounding box center [666, 454] width 592 height 337
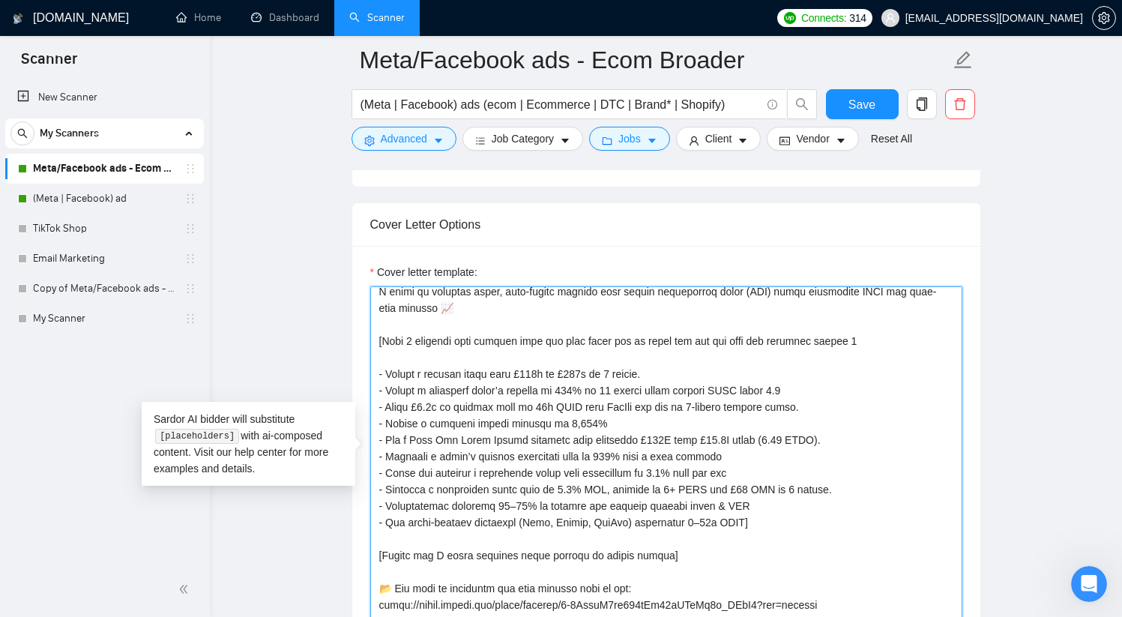
drag, startPoint x: 806, startPoint y: 355, endPoint x: 814, endPoint y: 355, distance: 7.5
click at [806, 355] on textarea "Cover letter template:" at bounding box center [666, 454] width 592 height 337
click at [853, 358] on textarea "Cover letter template:" at bounding box center [666, 454] width 592 height 337
click at [547, 523] on textarea "Cover letter template:" at bounding box center [666, 454] width 592 height 337
click at [548, 523] on textarea "Cover letter template:" at bounding box center [666, 454] width 592 height 337
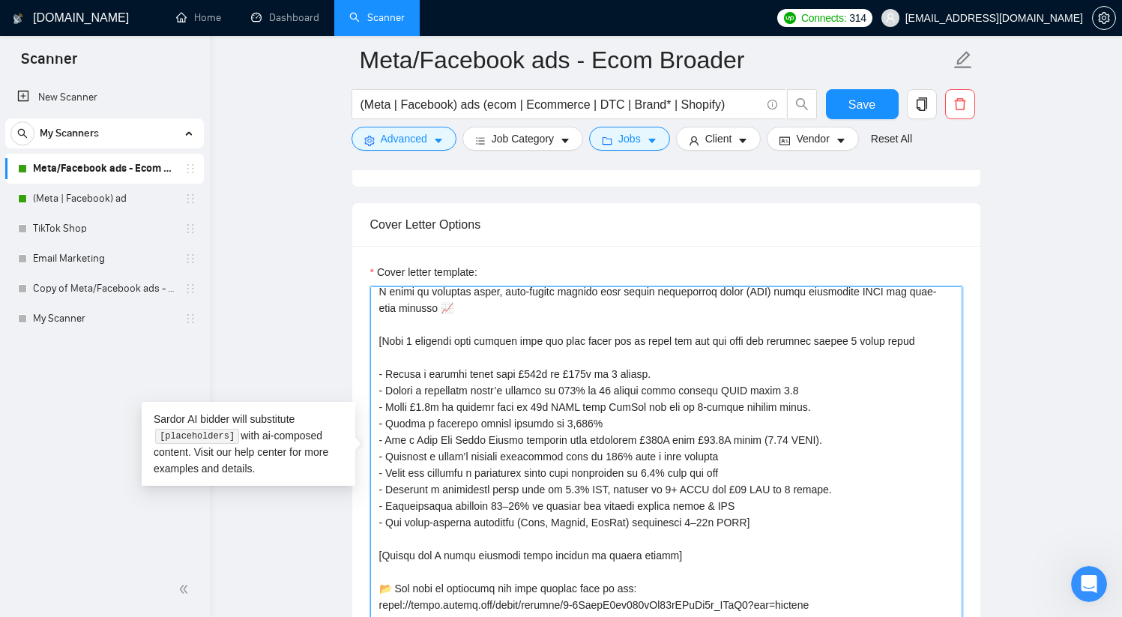
click at [548, 523] on textarea "Cover letter template:" at bounding box center [666, 454] width 592 height 337
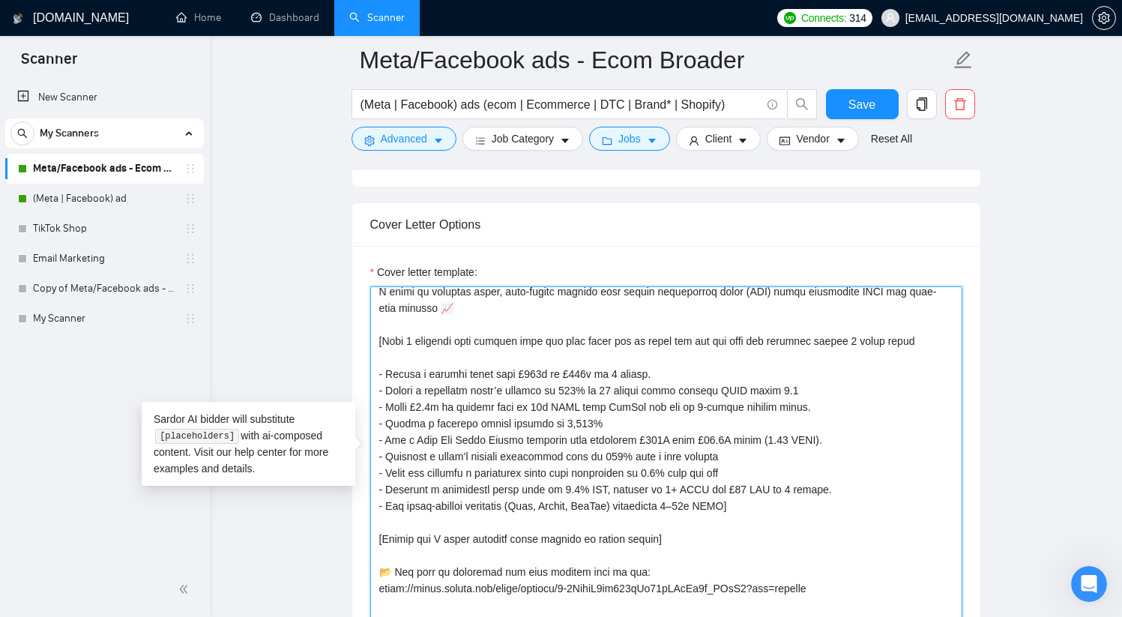
click at [546, 484] on textarea "Cover letter template:" at bounding box center [666, 454] width 592 height 337
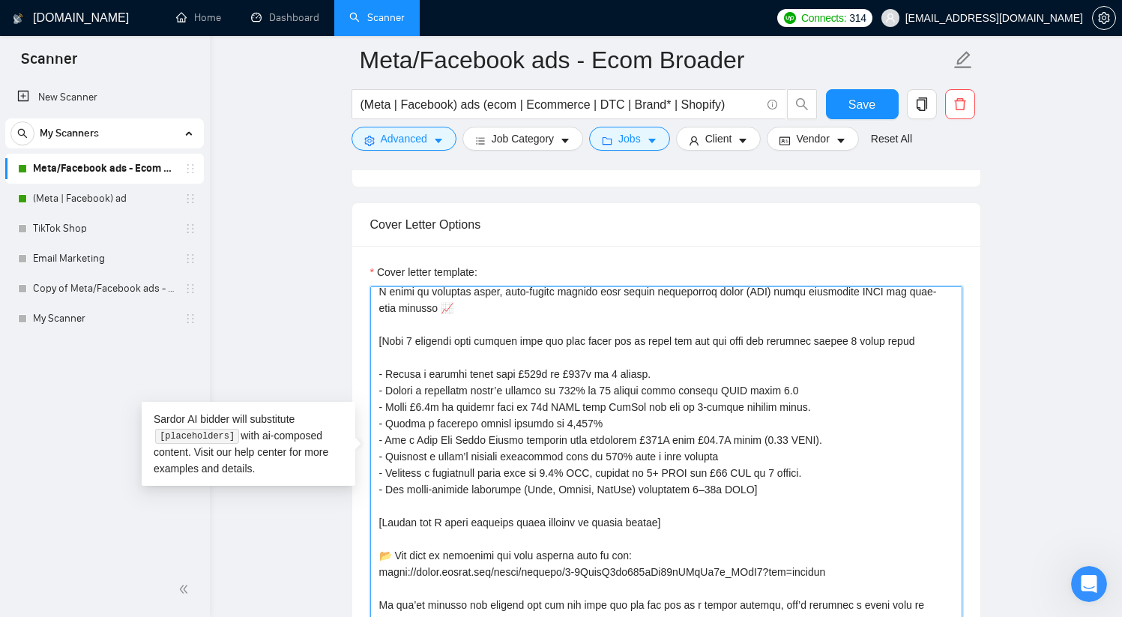
click at [524, 474] on textarea "Cover letter template:" at bounding box center [666, 454] width 592 height 337
click at [525, 473] on textarea "Cover letter template:" at bounding box center [666, 454] width 592 height 337
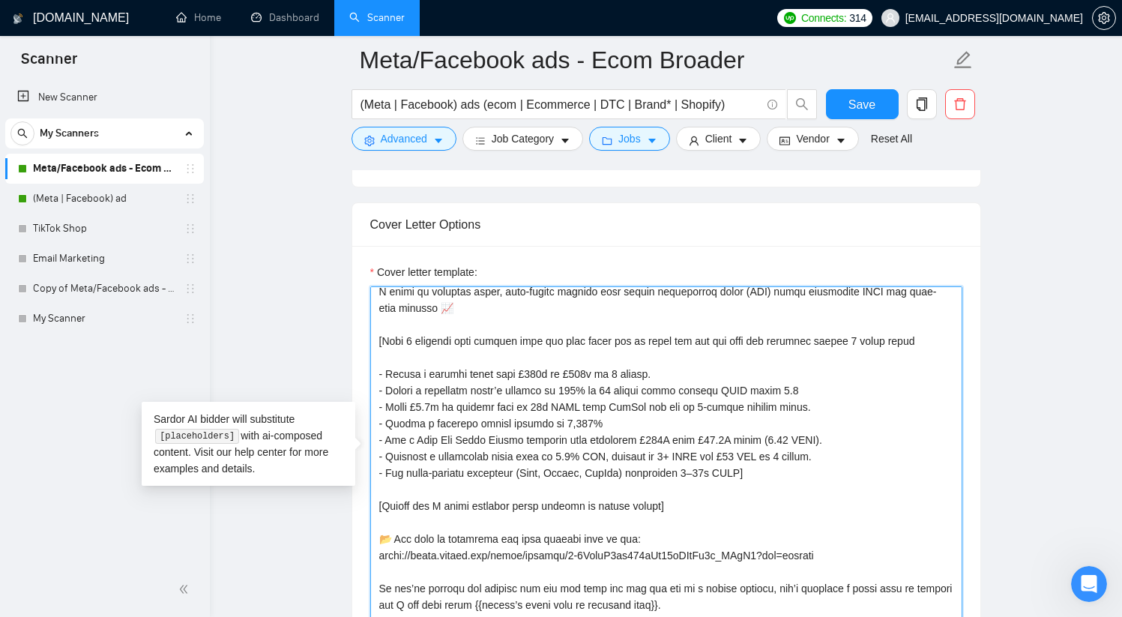
click at [661, 440] on textarea "Cover letter template:" at bounding box center [666, 454] width 592 height 337
click at [618, 444] on textarea "Cover letter template:" at bounding box center [666, 454] width 592 height 337
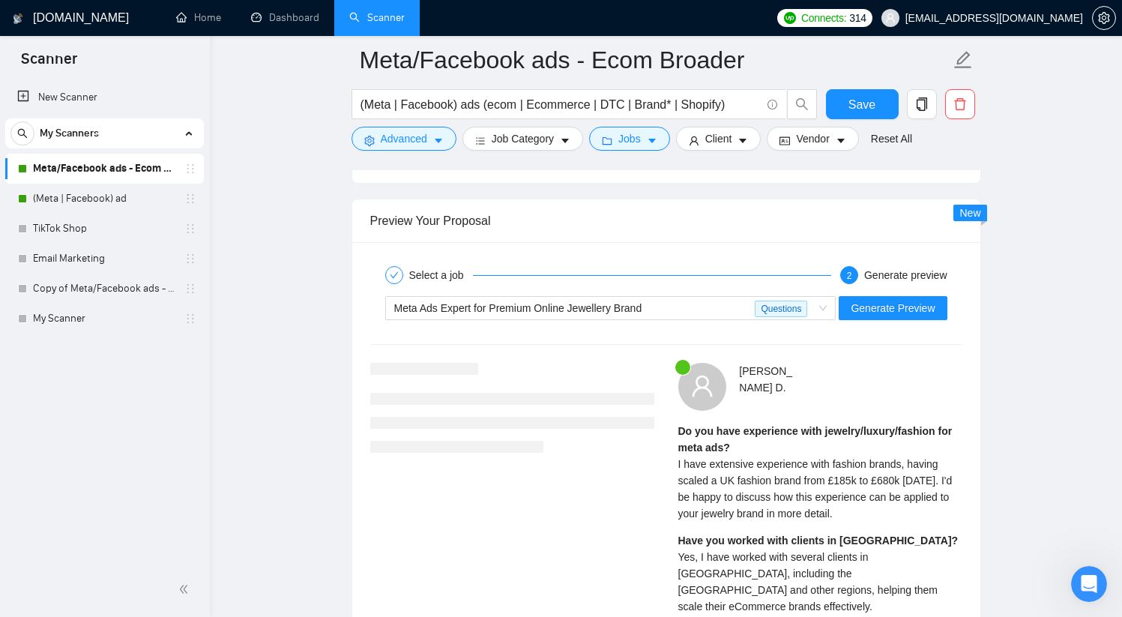
scroll to position [2744, 0]
click at [884, 307] on span "Generate Preview" at bounding box center [893, 309] width 84 height 16
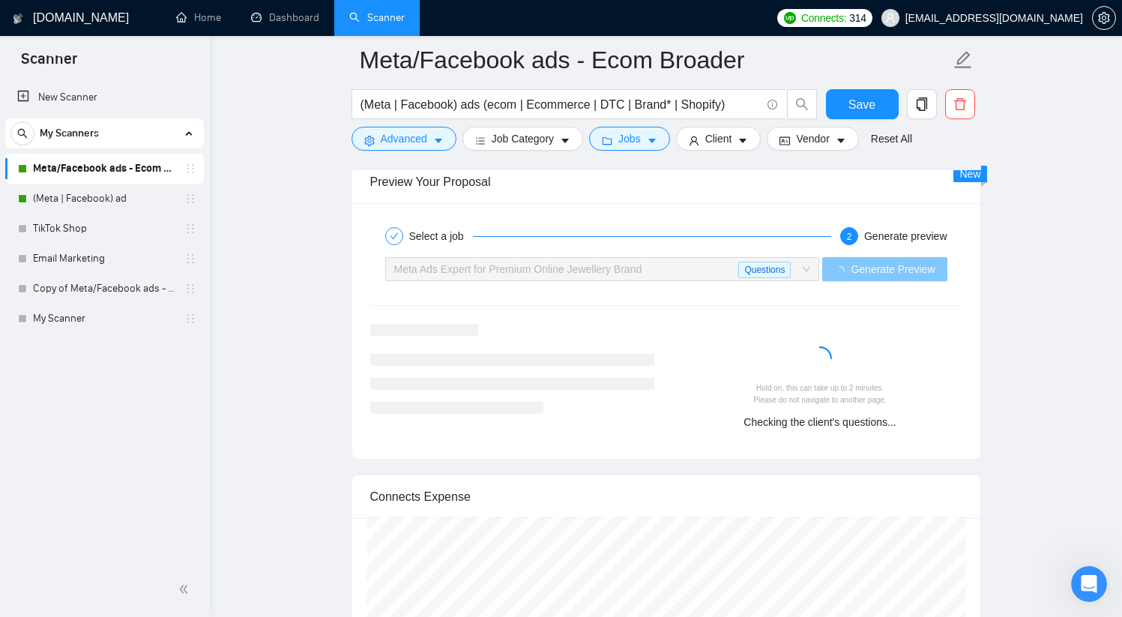
scroll to position [2789, 0]
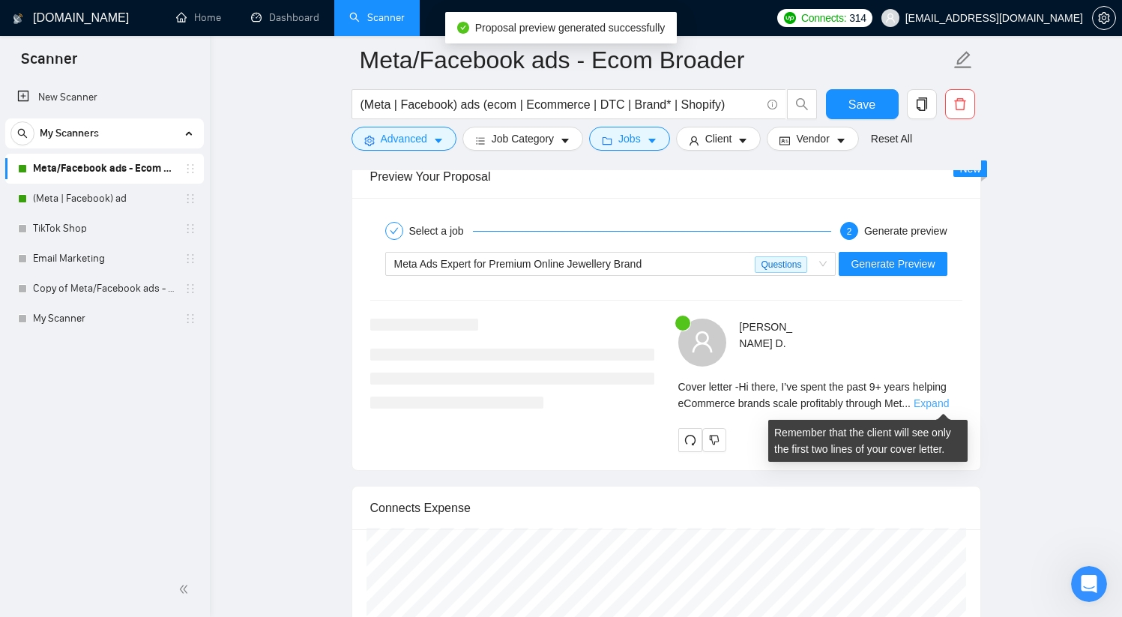
click at [940, 403] on link "Expand" at bounding box center [931, 403] width 35 height 12
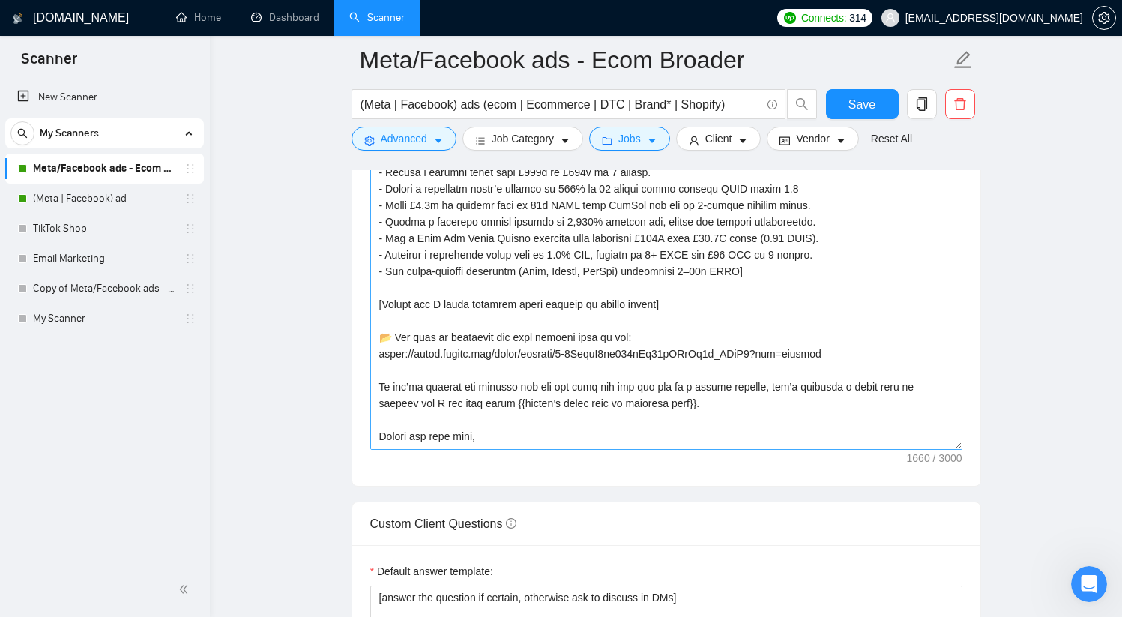
scroll to position [0, 0]
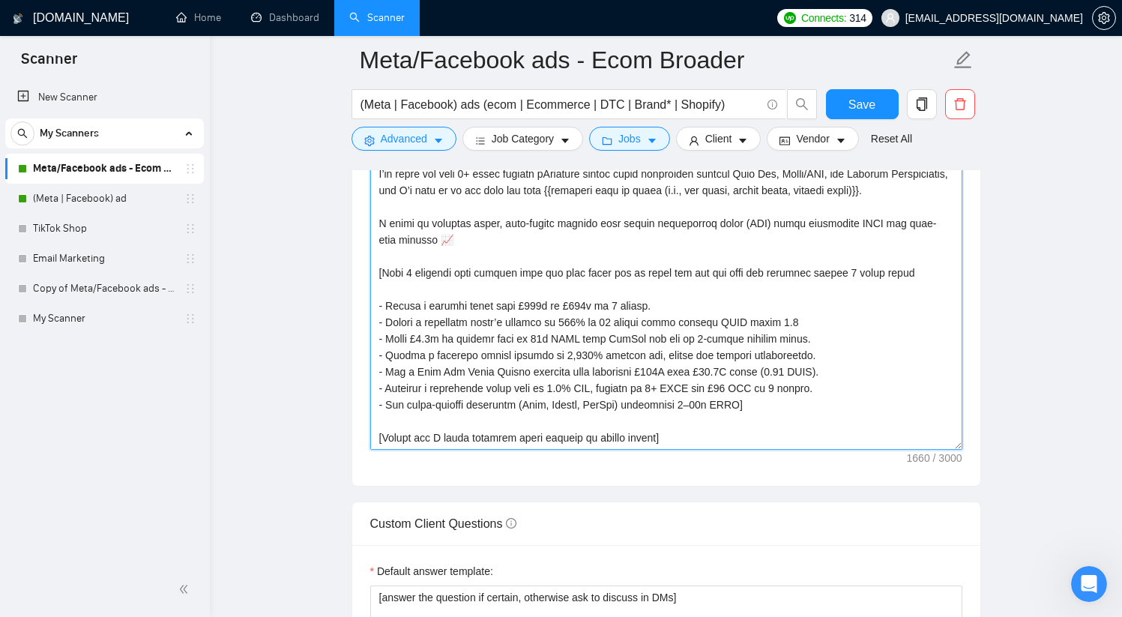
drag, startPoint x: 914, startPoint y: 290, endPoint x: 968, endPoint y: 286, distance: 54.8
click at [914, 290] on textarea "Cover letter template:" at bounding box center [666, 280] width 592 height 337
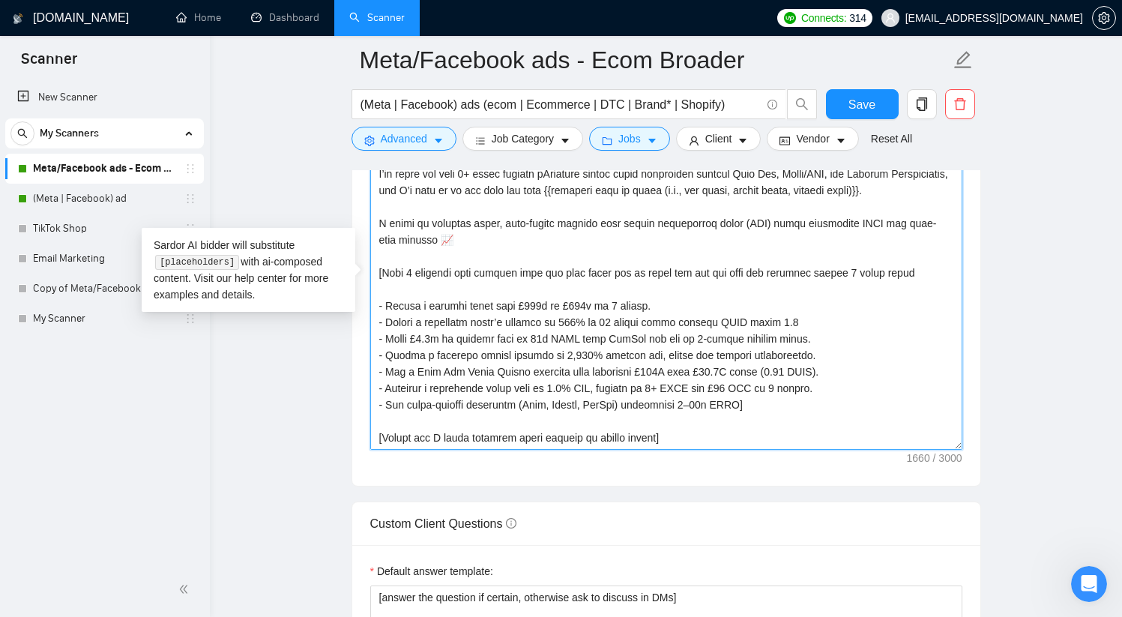
drag, startPoint x: 921, startPoint y: 287, endPoint x: 612, endPoint y: 290, distance: 308.8
click at [608, 290] on textarea "Cover letter template:" at bounding box center [666, 280] width 592 height 337
drag, startPoint x: 723, startPoint y: 299, endPoint x: 711, endPoint y: 295, distance: 11.9
click at [722, 300] on textarea "Cover letter template:" at bounding box center [666, 280] width 592 height 337
drag, startPoint x: 657, startPoint y: 288, endPoint x: 762, endPoint y: 292, distance: 105.0
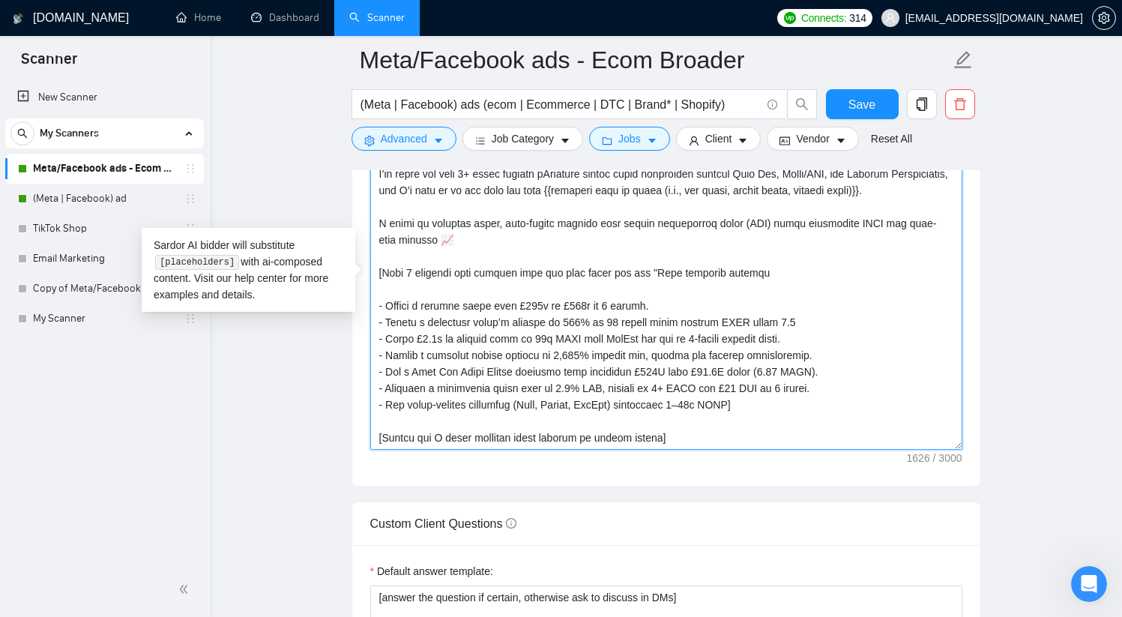
click at [762, 292] on textarea "Cover letter template:" at bounding box center [666, 280] width 592 height 337
paste textarea "A little more about me:"
click at [868, 325] on textarea "Cover letter template:" at bounding box center [666, 280] width 592 height 337
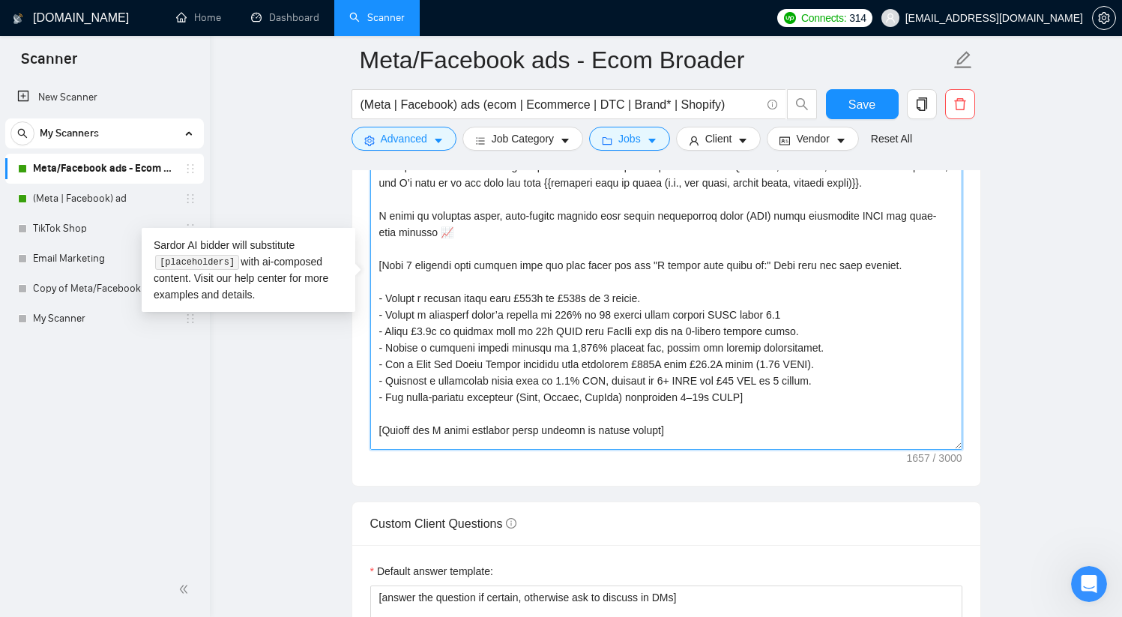
scroll to position [27, 0]
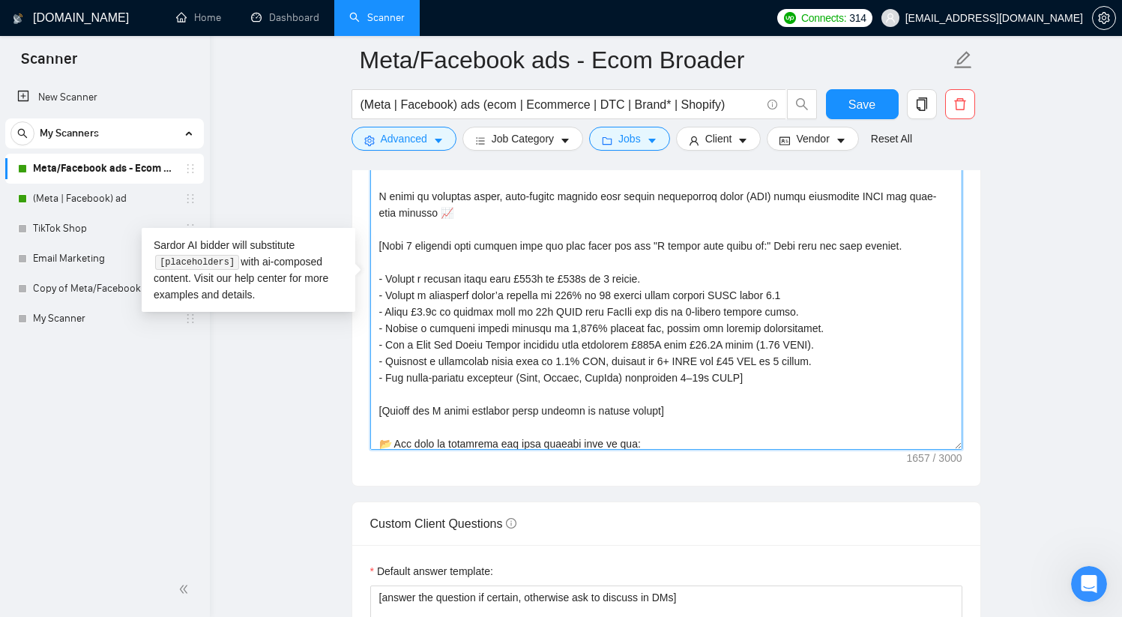
type textarea "[Lorem ipsu d sitamet, consecte adipisci. El sed doeius’t inci ut laboree, dol …"
